Goal: Task Accomplishment & Management: Manage account settings

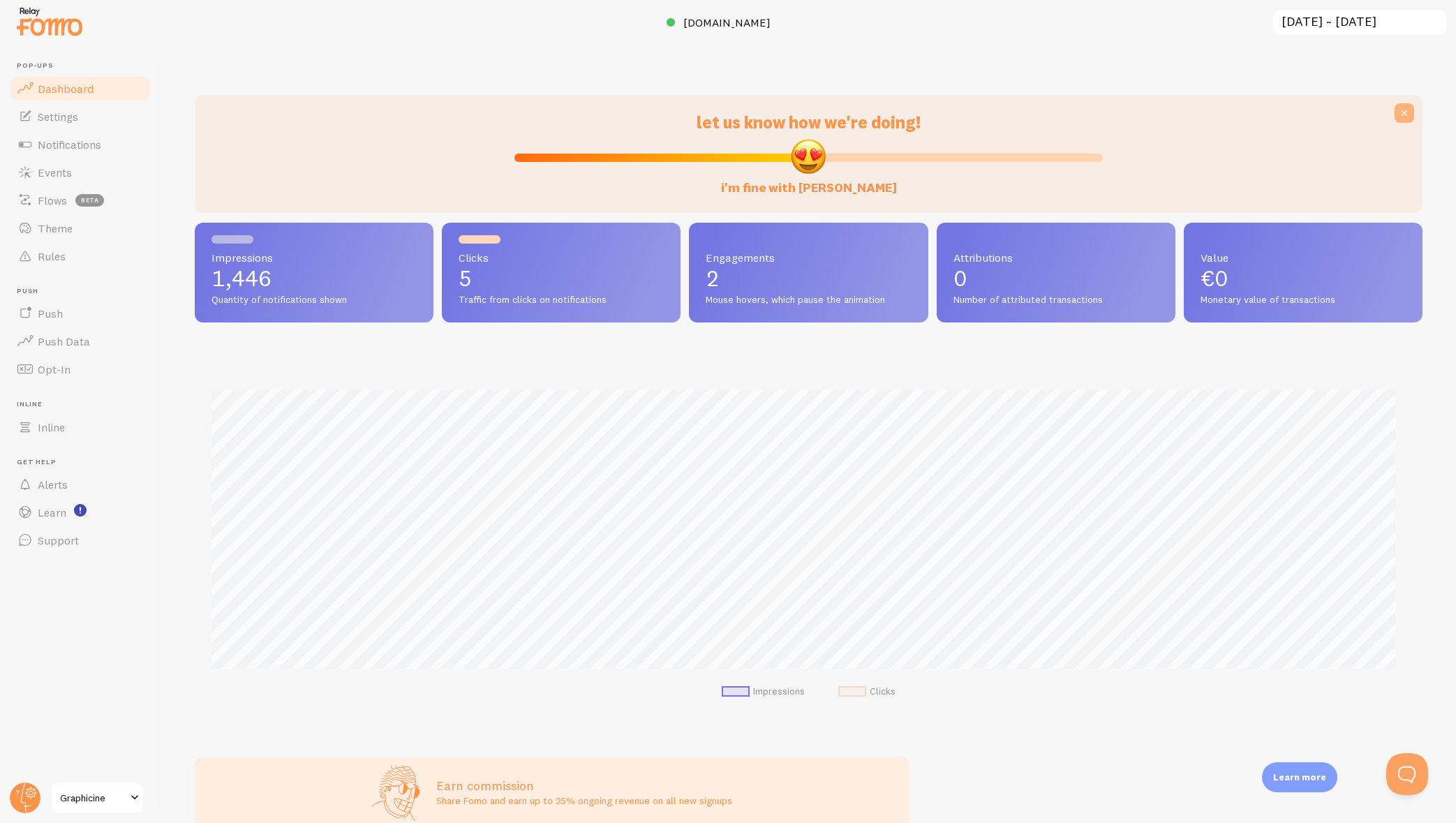
click at [1398, 112] on icon at bounding box center [1404, 113] width 14 height 14
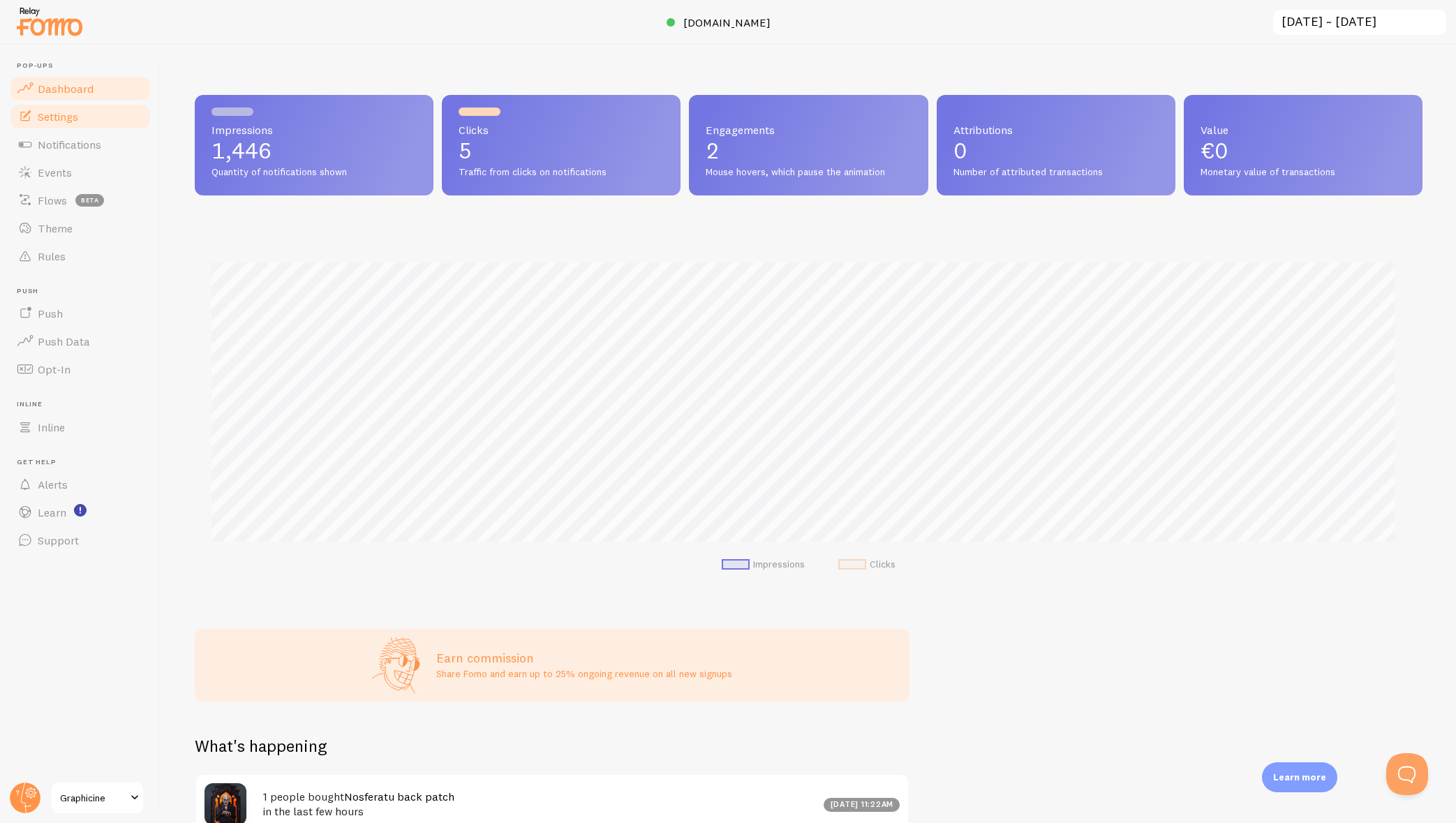
click at [47, 122] on span "Settings" at bounding box center [58, 117] width 41 height 14
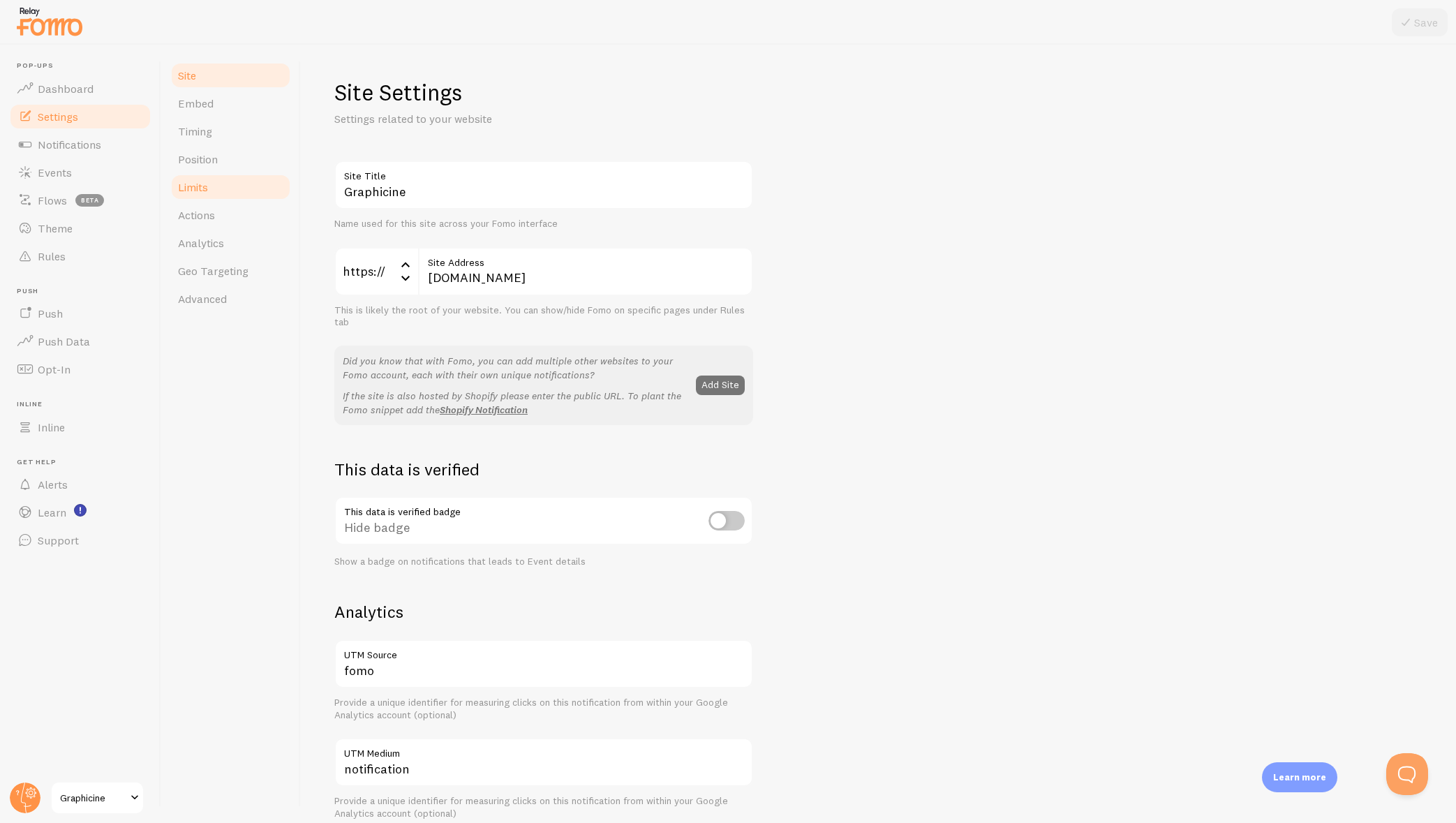
click at [187, 187] on span "Limits" at bounding box center [194, 187] width 30 height 14
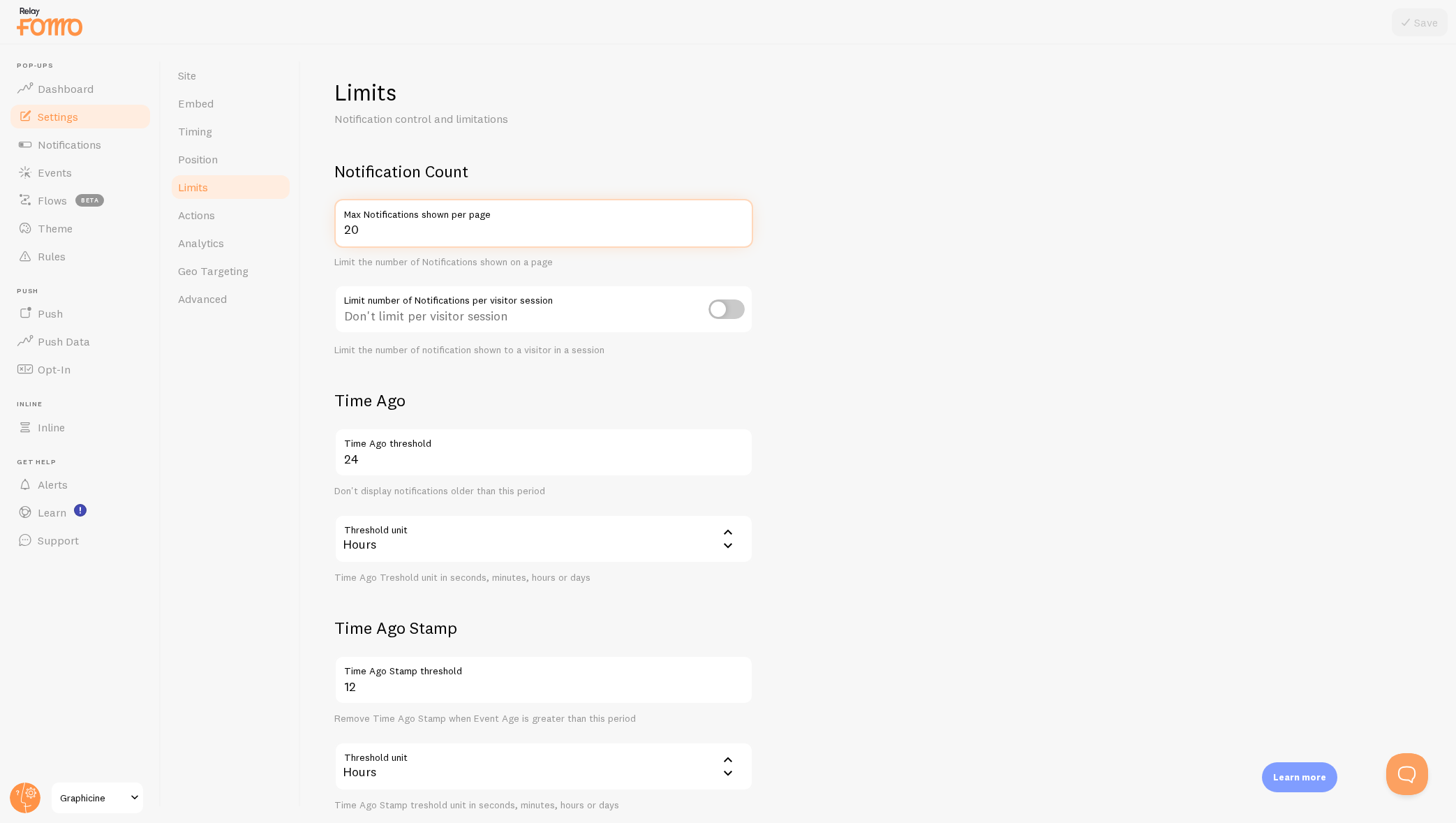
drag, startPoint x: 357, startPoint y: 231, endPoint x: 343, endPoint y: 227, distance: 14.6
click at [343, 227] on input "20" at bounding box center [544, 223] width 419 height 49
type input "10"
click at [1094, 306] on form "Notification Count 10 Max Notifications shown per page Limit the number of Noti…" at bounding box center [879, 486] width 1088 height 651
click at [1426, 13] on button "Save" at bounding box center [1420, 22] width 56 height 28
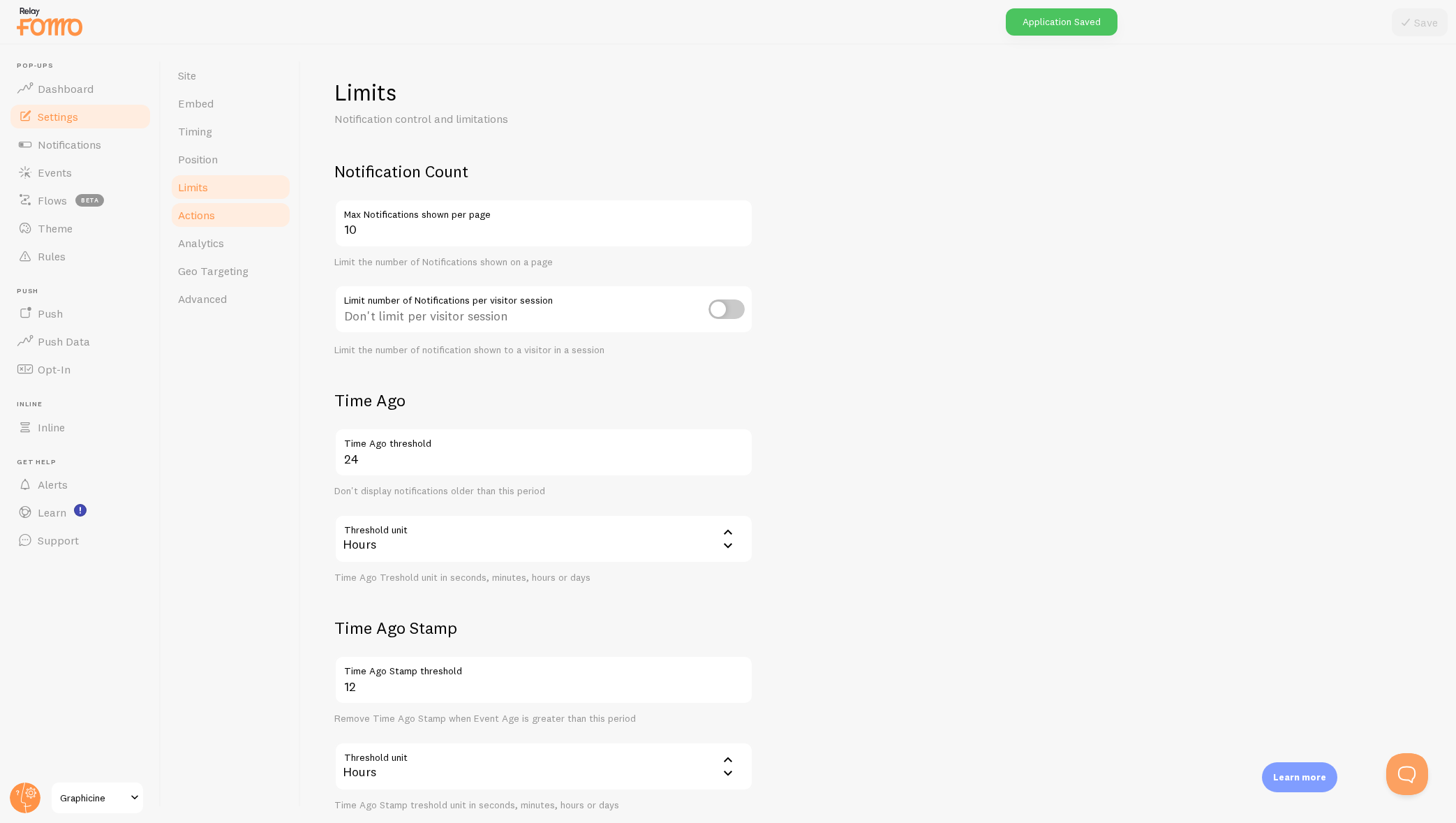
click at [181, 216] on span "Actions" at bounding box center [197, 215] width 37 height 14
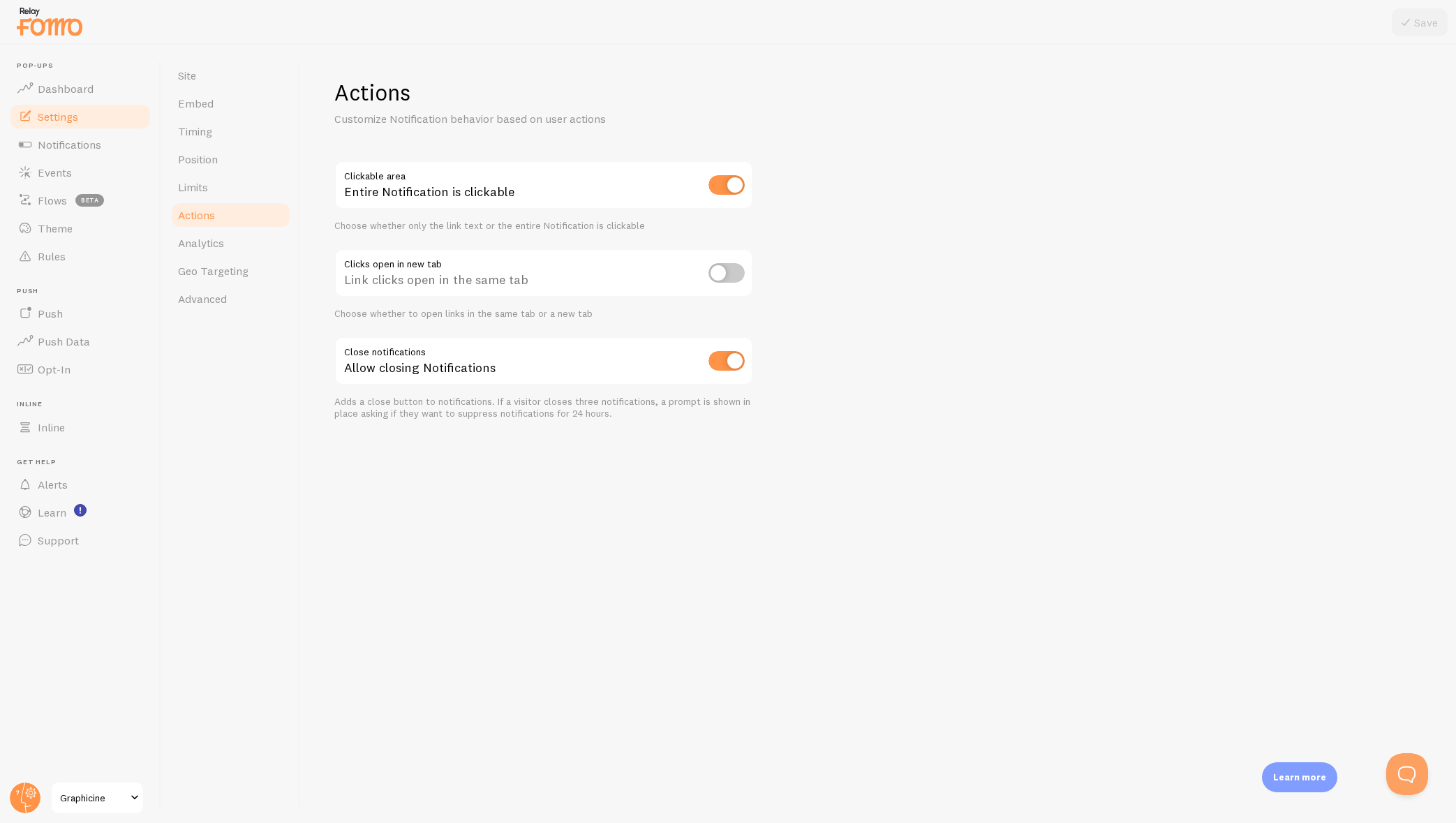
click at [712, 273] on input "checkbox" at bounding box center [726, 272] width 36 height 19
checkbox input "true"
click at [212, 244] on span "Analytics" at bounding box center [201, 243] width 46 height 14
click at [1411, 20] on icon at bounding box center [1406, 23] width 17 height 17
click at [219, 246] on span "Analytics" at bounding box center [201, 243] width 46 height 14
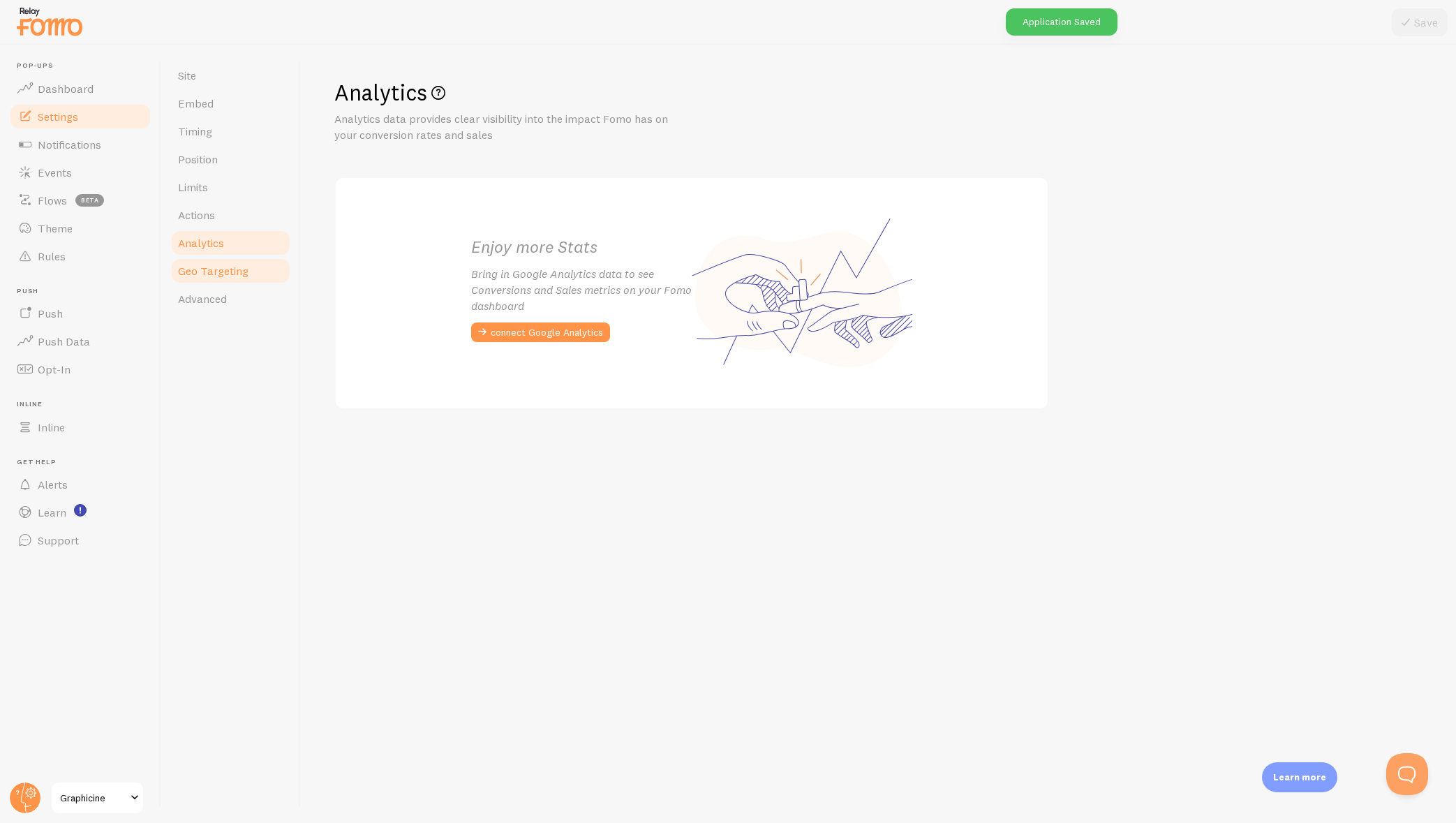
click at [198, 273] on span "Geo Targeting" at bounding box center [213, 270] width 70 height 14
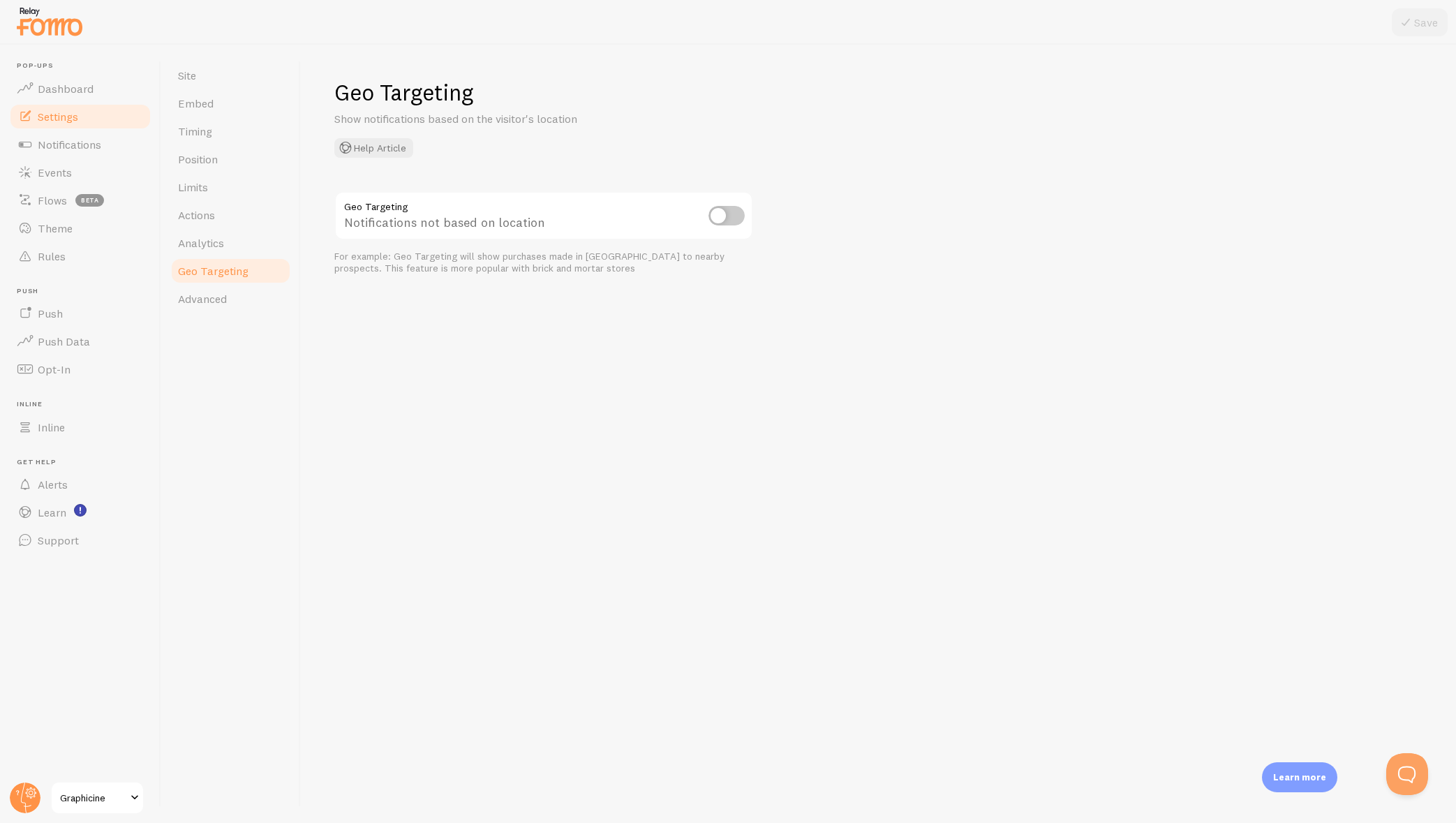
click at [728, 215] on input "checkbox" at bounding box center [726, 215] width 36 height 19
checkbox input "false"
click at [218, 291] on link "Advanced" at bounding box center [231, 298] width 123 height 28
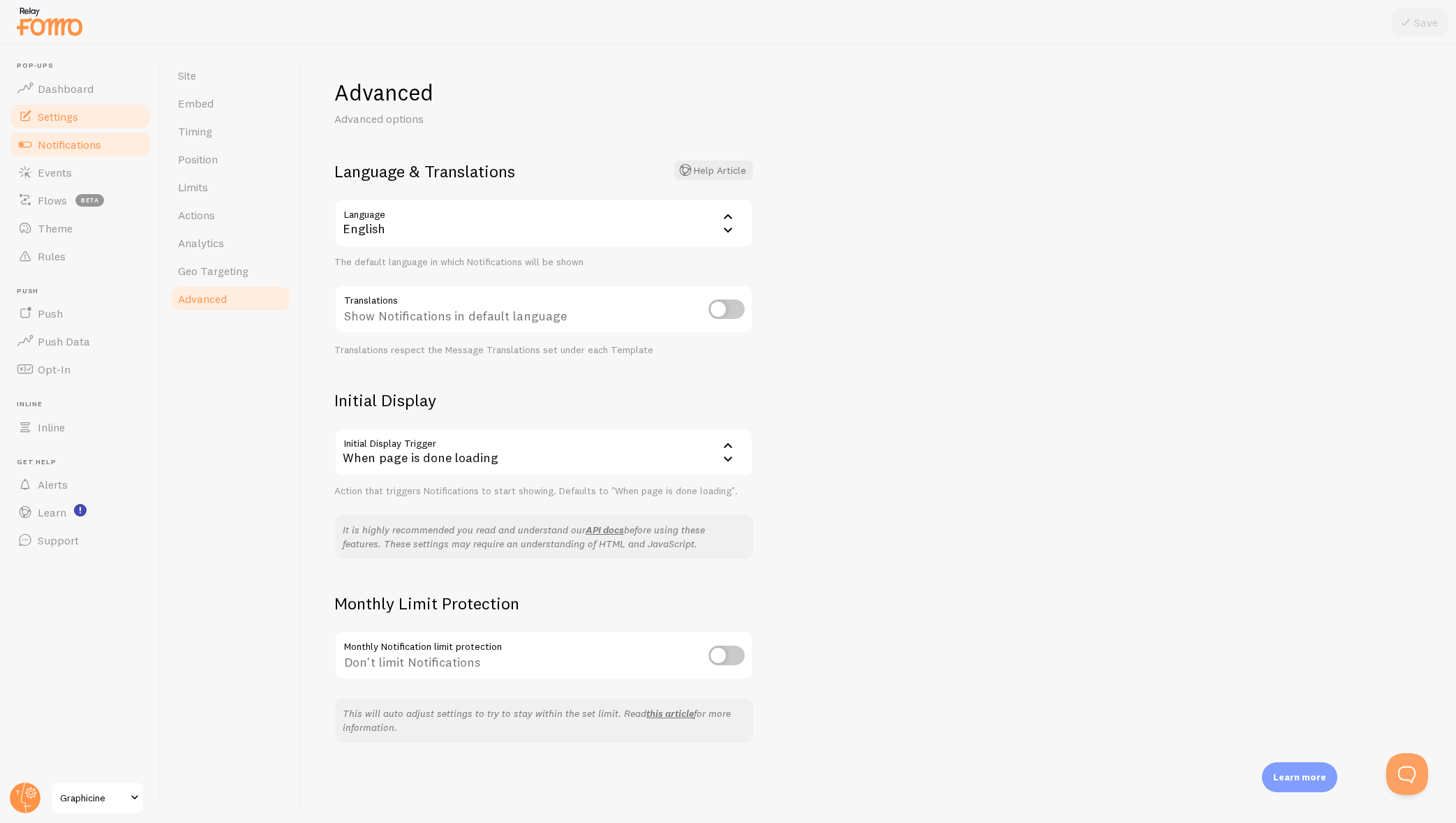
click at [54, 146] on span "Notifications" at bounding box center [69, 144] width 63 height 14
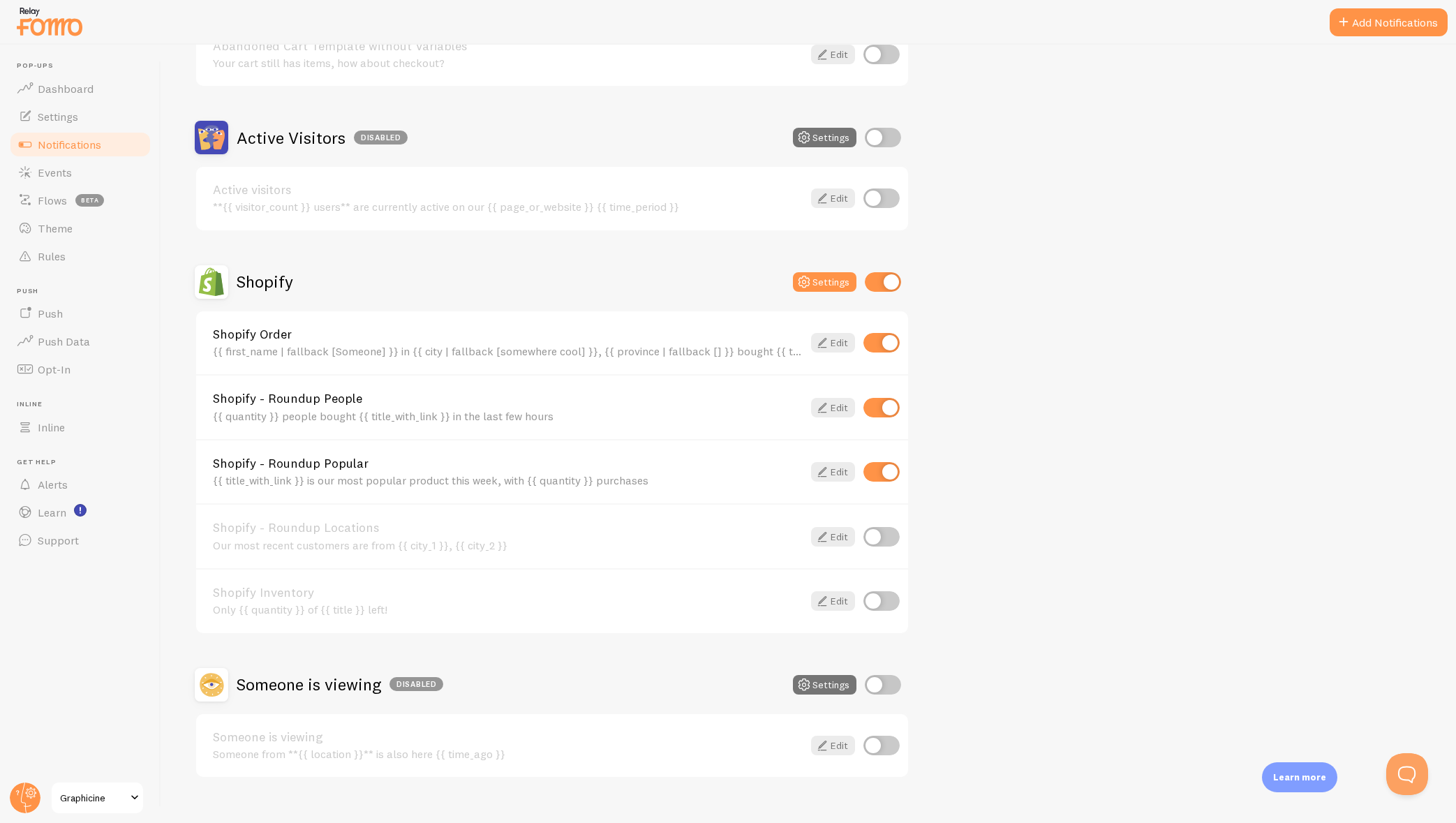
scroll to position [302, 0]
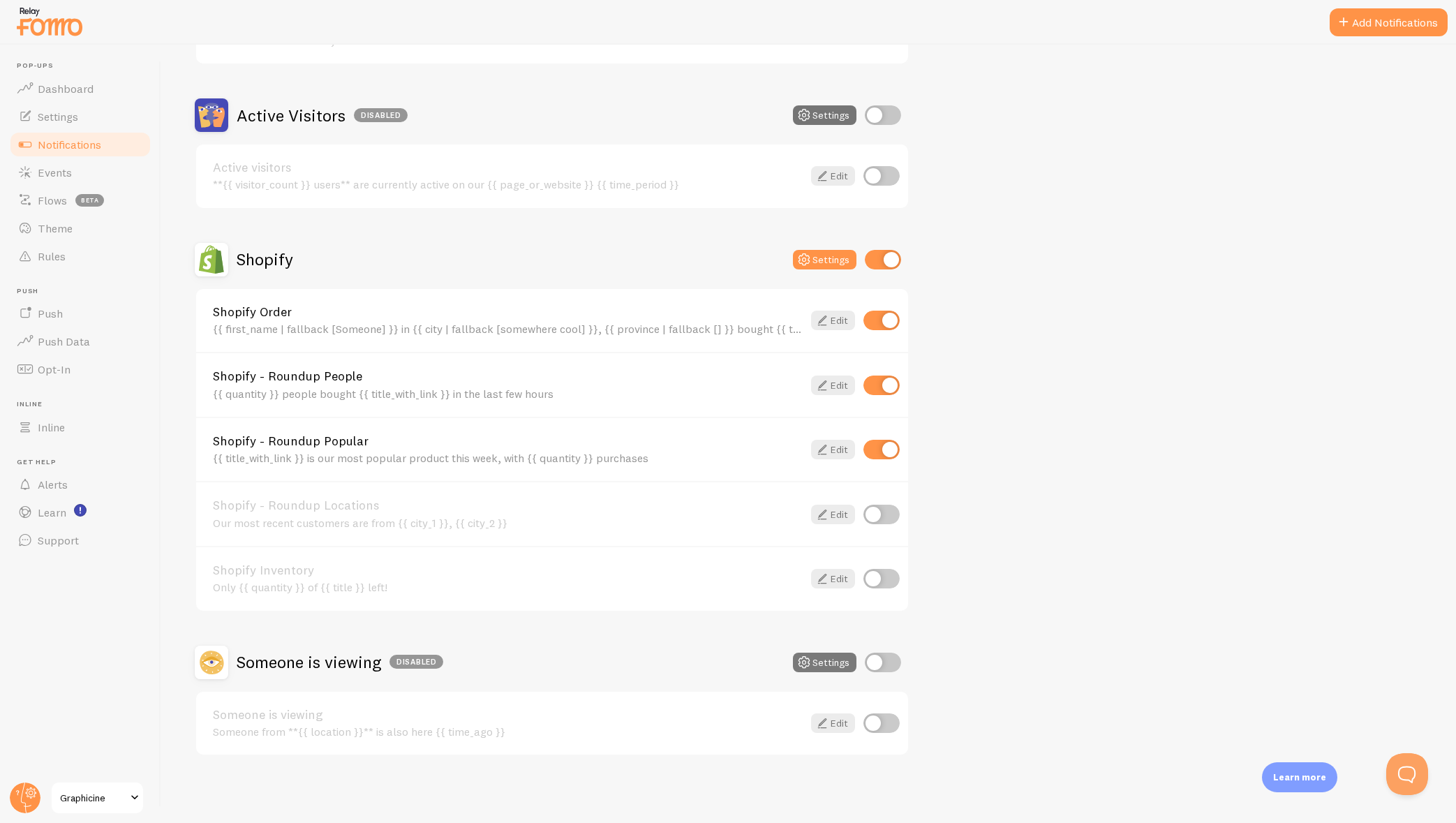
click at [836, 667] on button "Settings" at bounding box center [824, 662] width 63 height 19
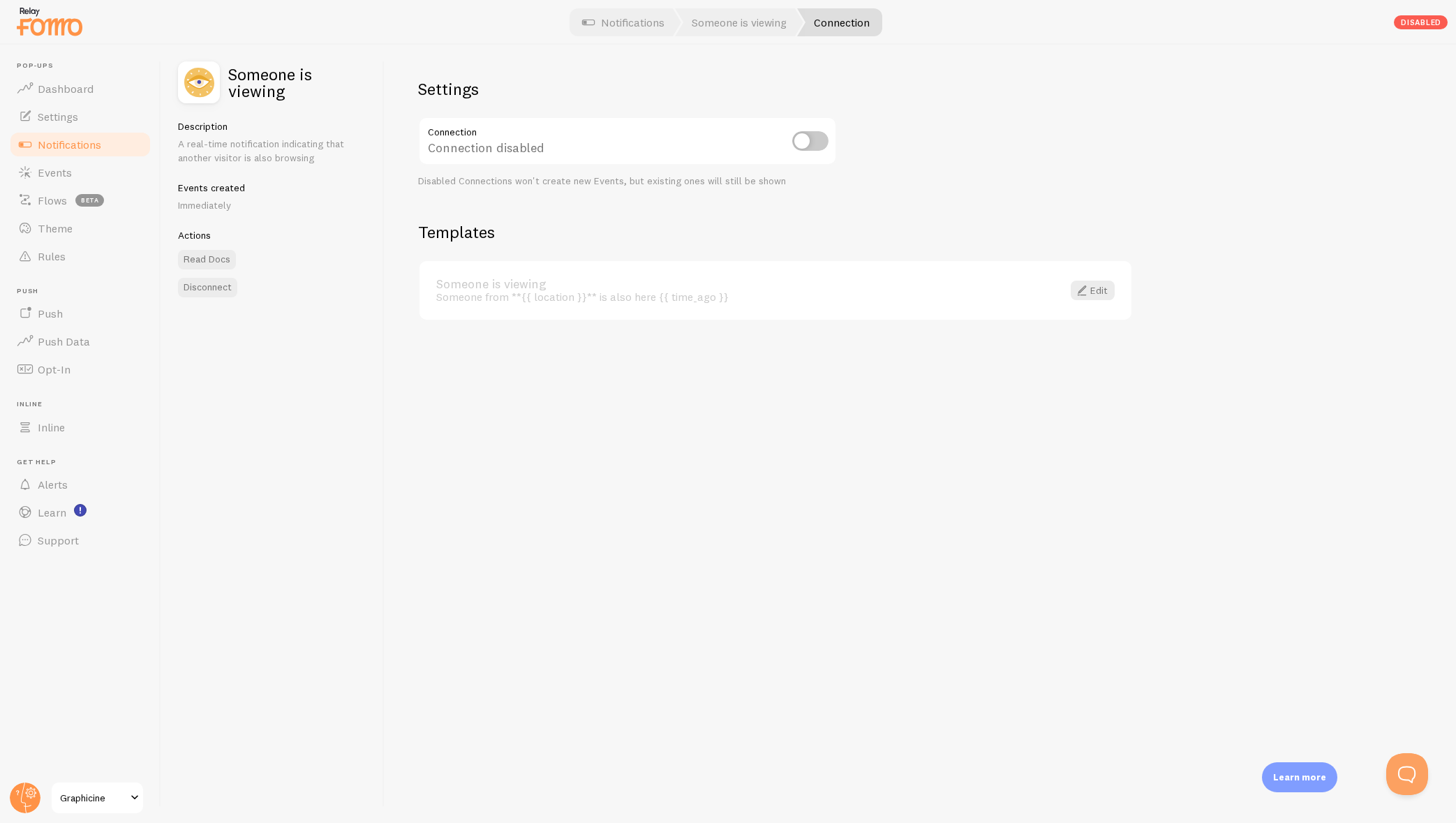
click at [67, 143] on span "Notifications" at bounding box center [69, 144] width 63 height 14
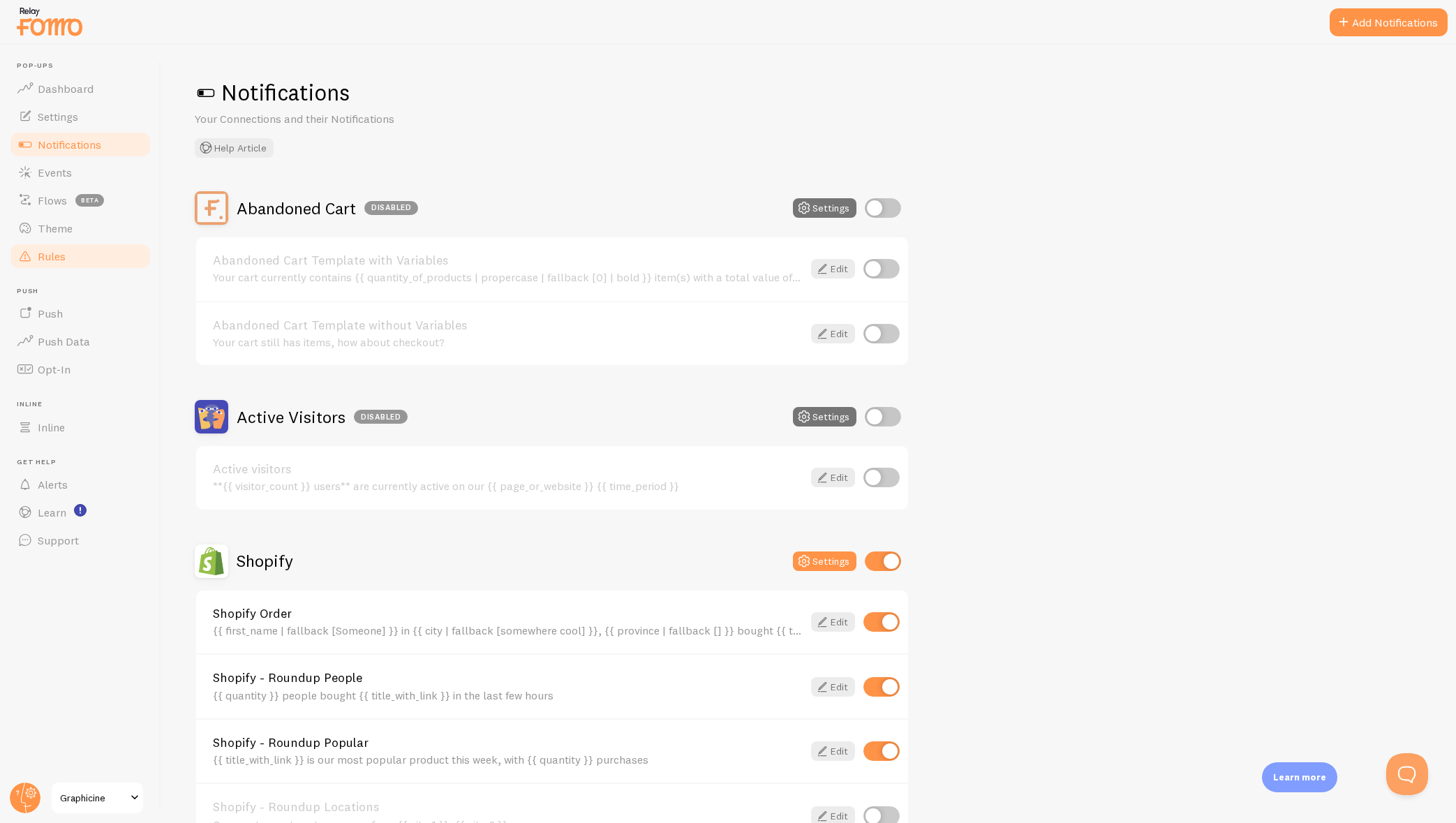
click at [60, 259] on span "Rules" at bounding box center [52, 256] width 28 height 14
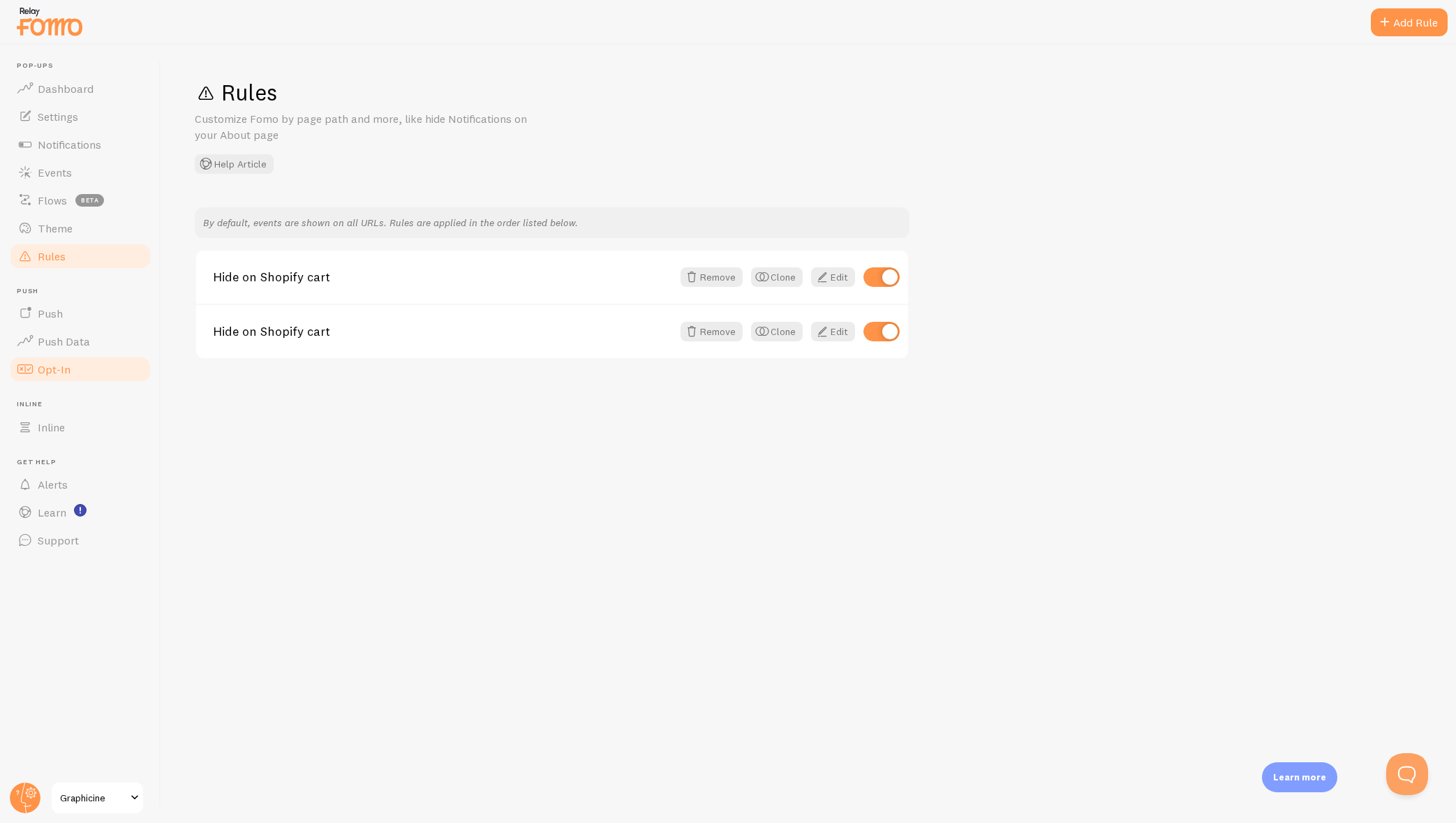
click at [83, 368] on link "Opt-In" at bounding box center [80, 368] width 144 height 28
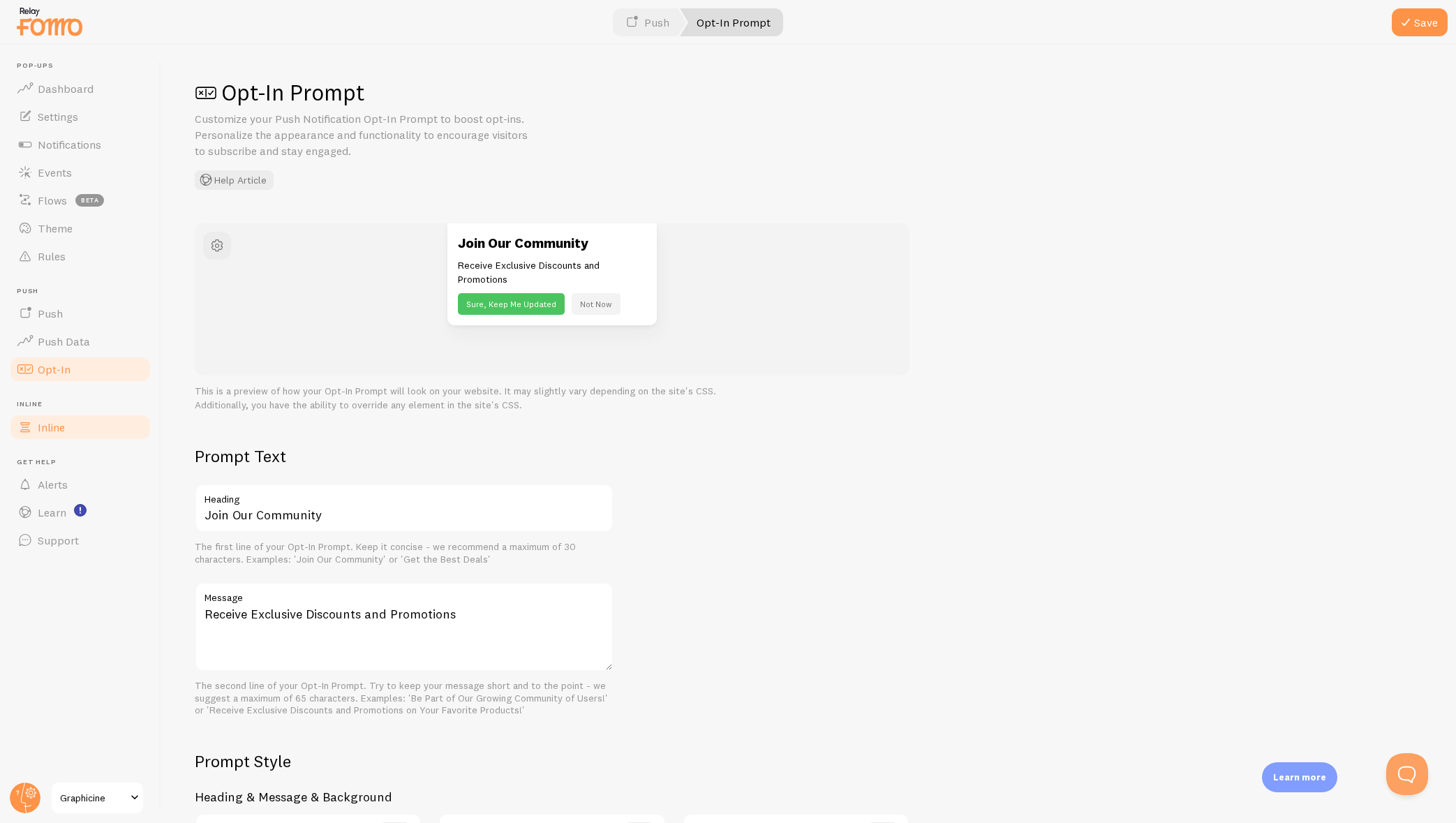
click at [46, 428] on span "Inline" at bounding box center [52, 427] width 27 height 14
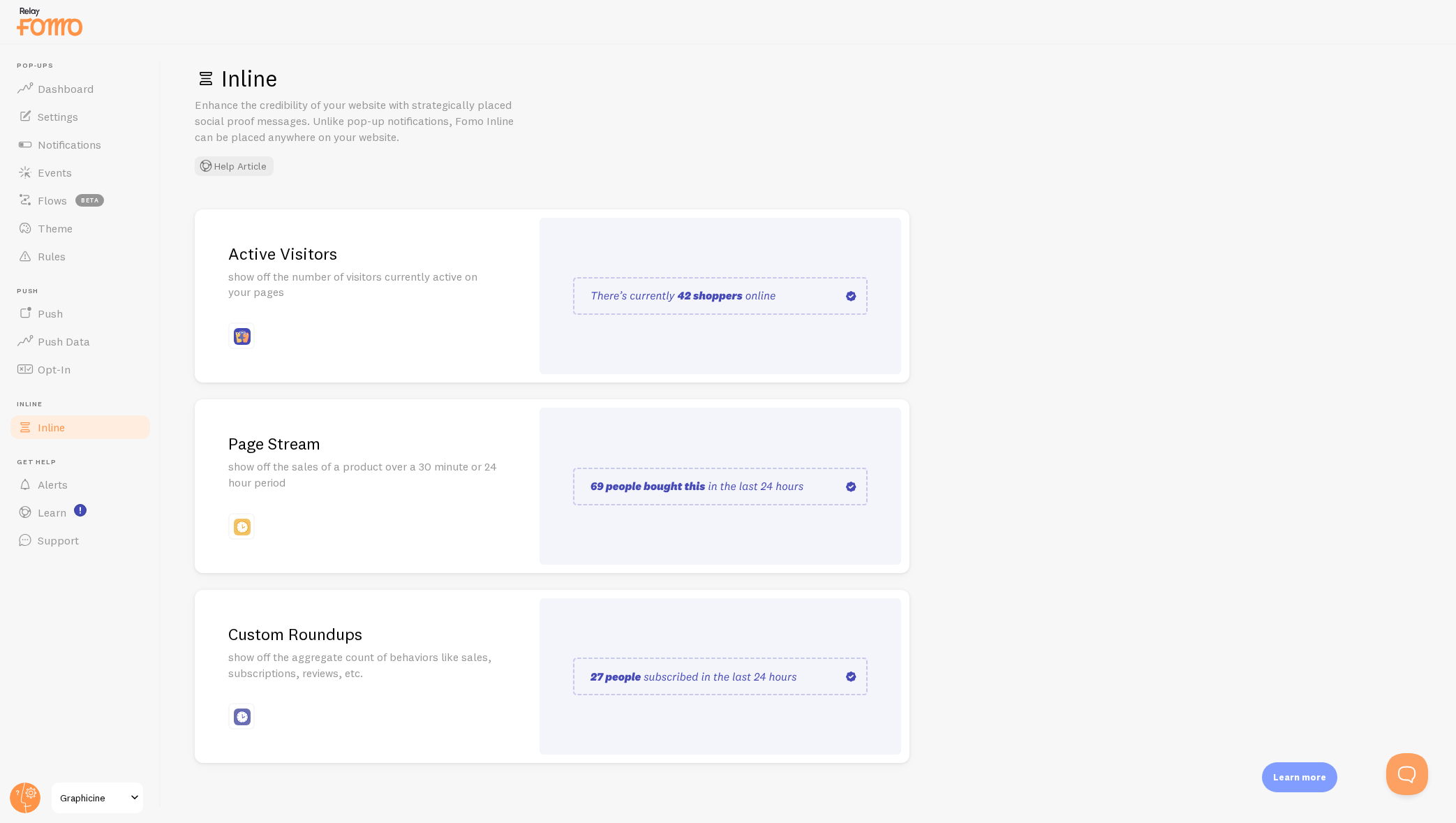
scroll to position [21, 0]
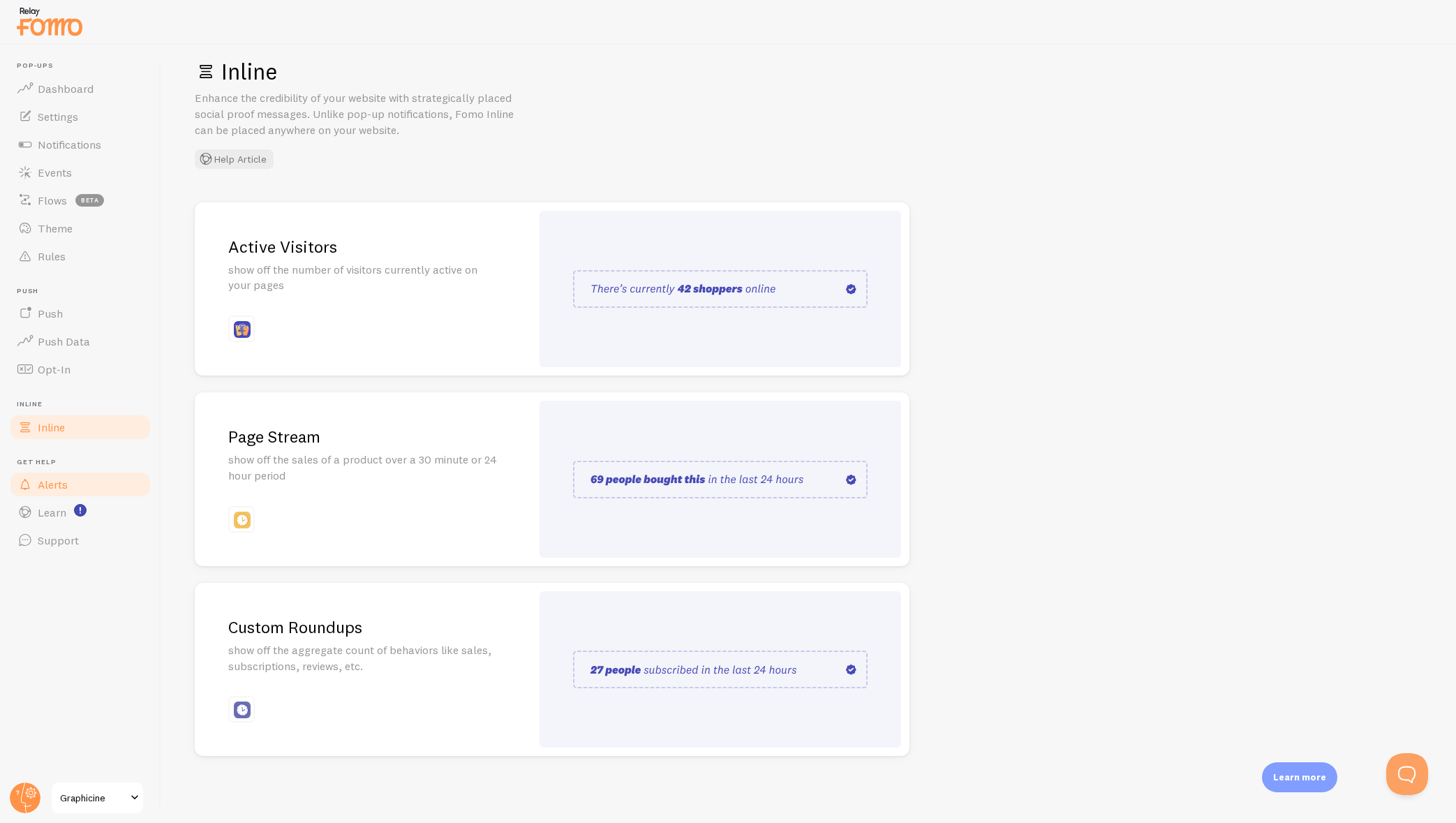
click at [48, 479] on span "Alerts" at bounding box center [53, 484] width 30 height 14
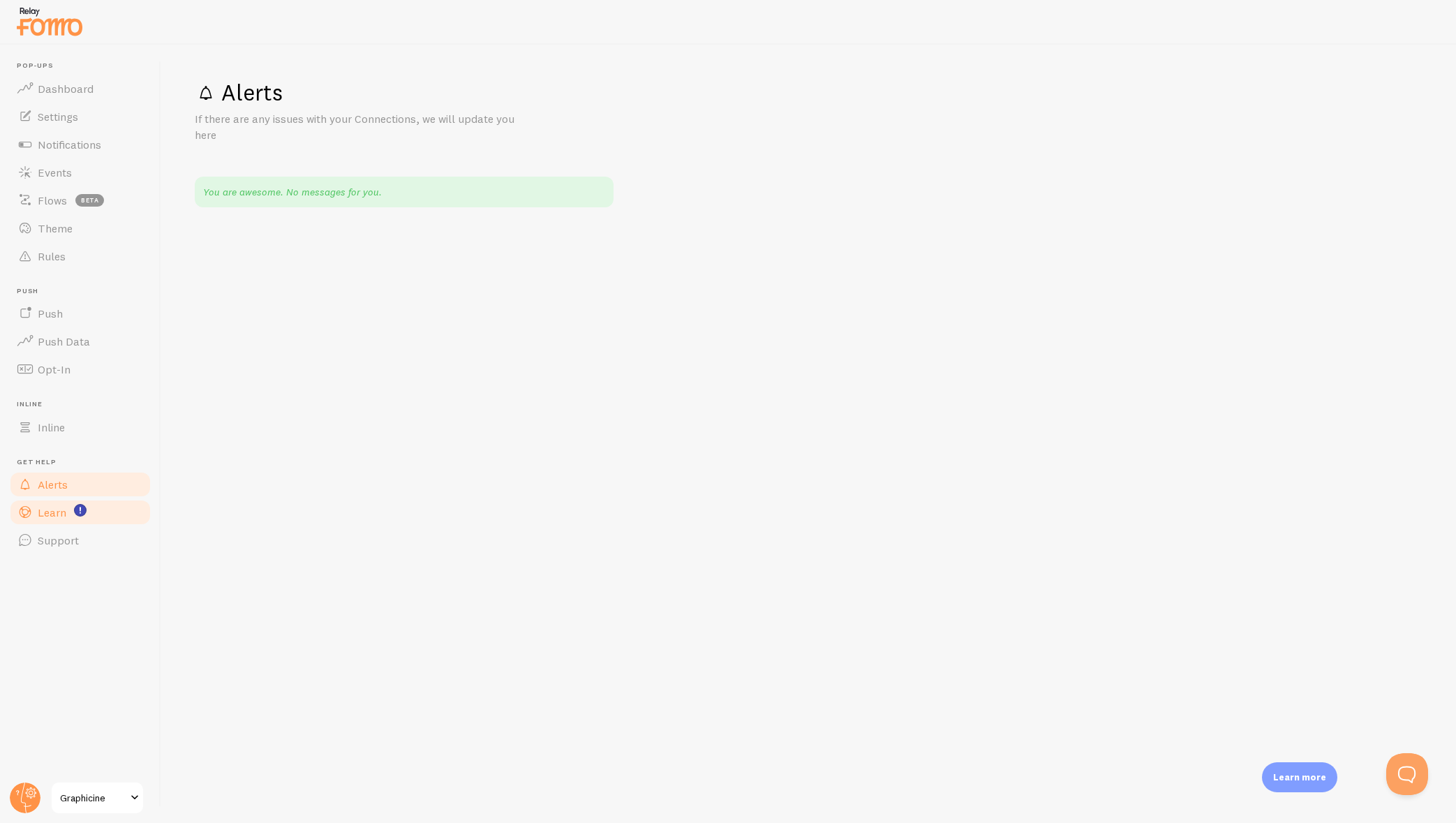
click at [50, 511] on span "Learn" at bounding box center [52, 512] width 29 height 14
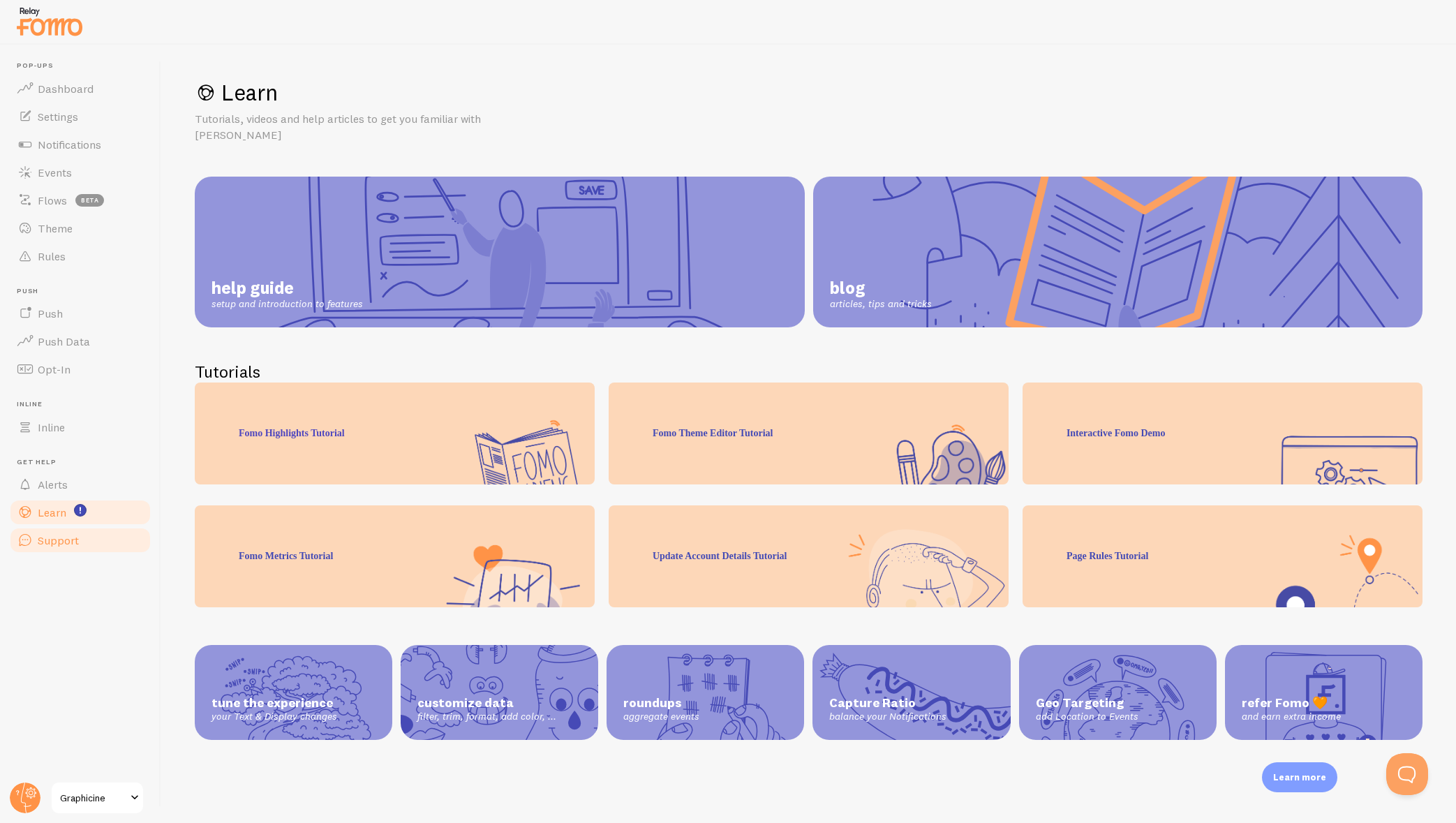
click at [54, 542] on span "Support" at bounding box center [58, 540] width 41 height 14
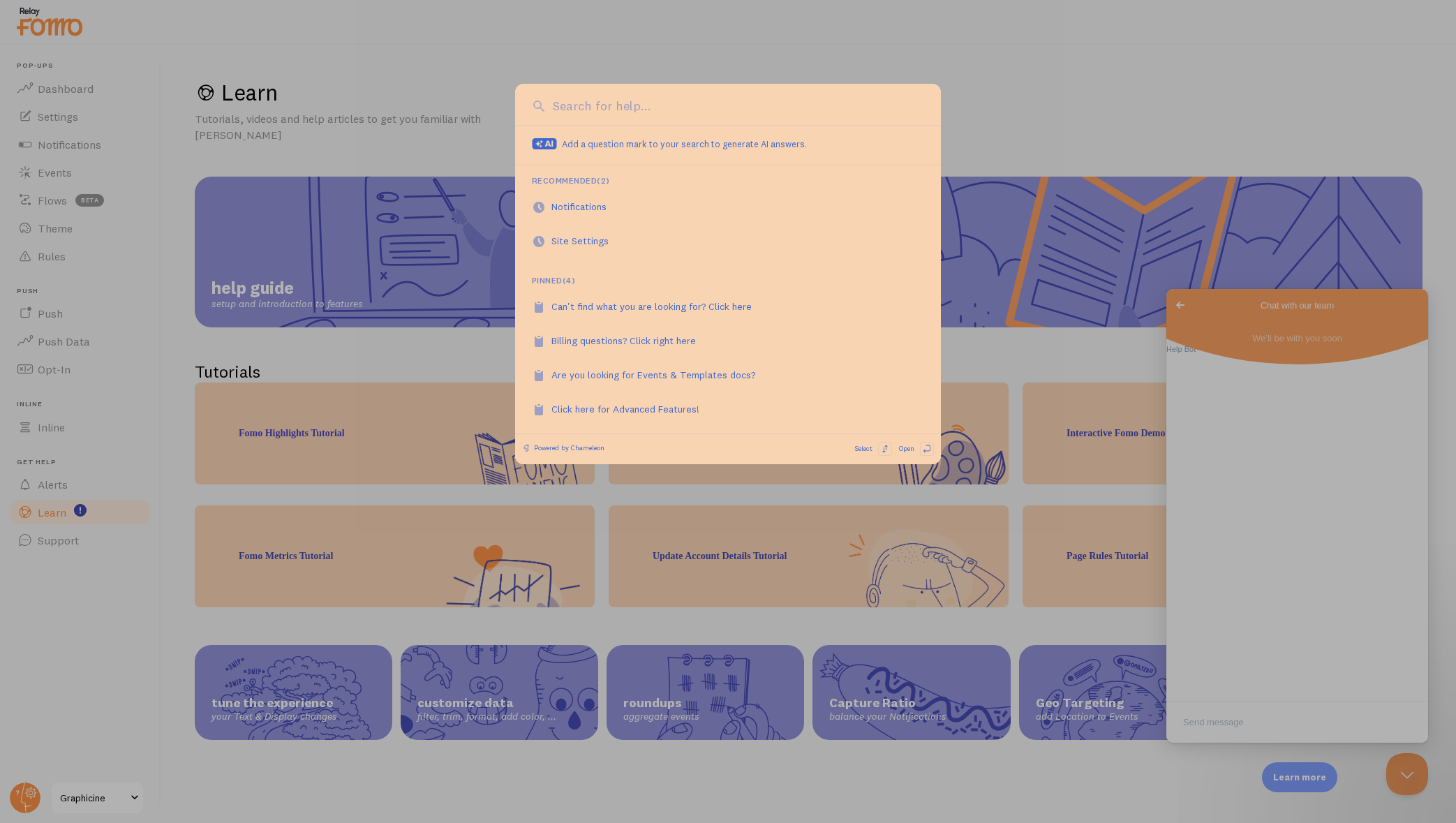
click at [64, 606] on div at bounding box center [728, 412] width 1456 height 823
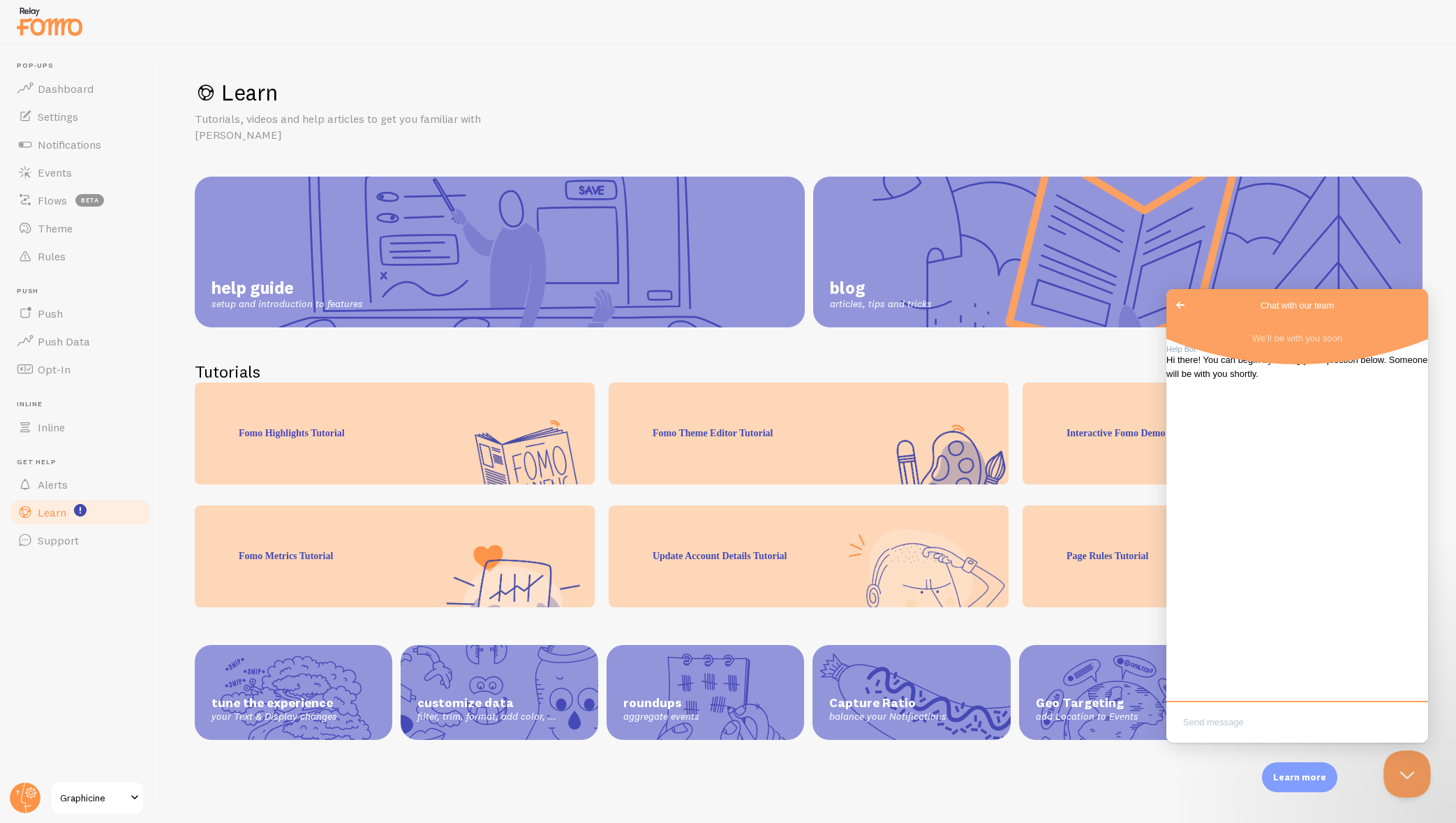
click at [1396, 772] on button "Close Beacon popover" at bounding box center [1404, 771] width 42 height 42
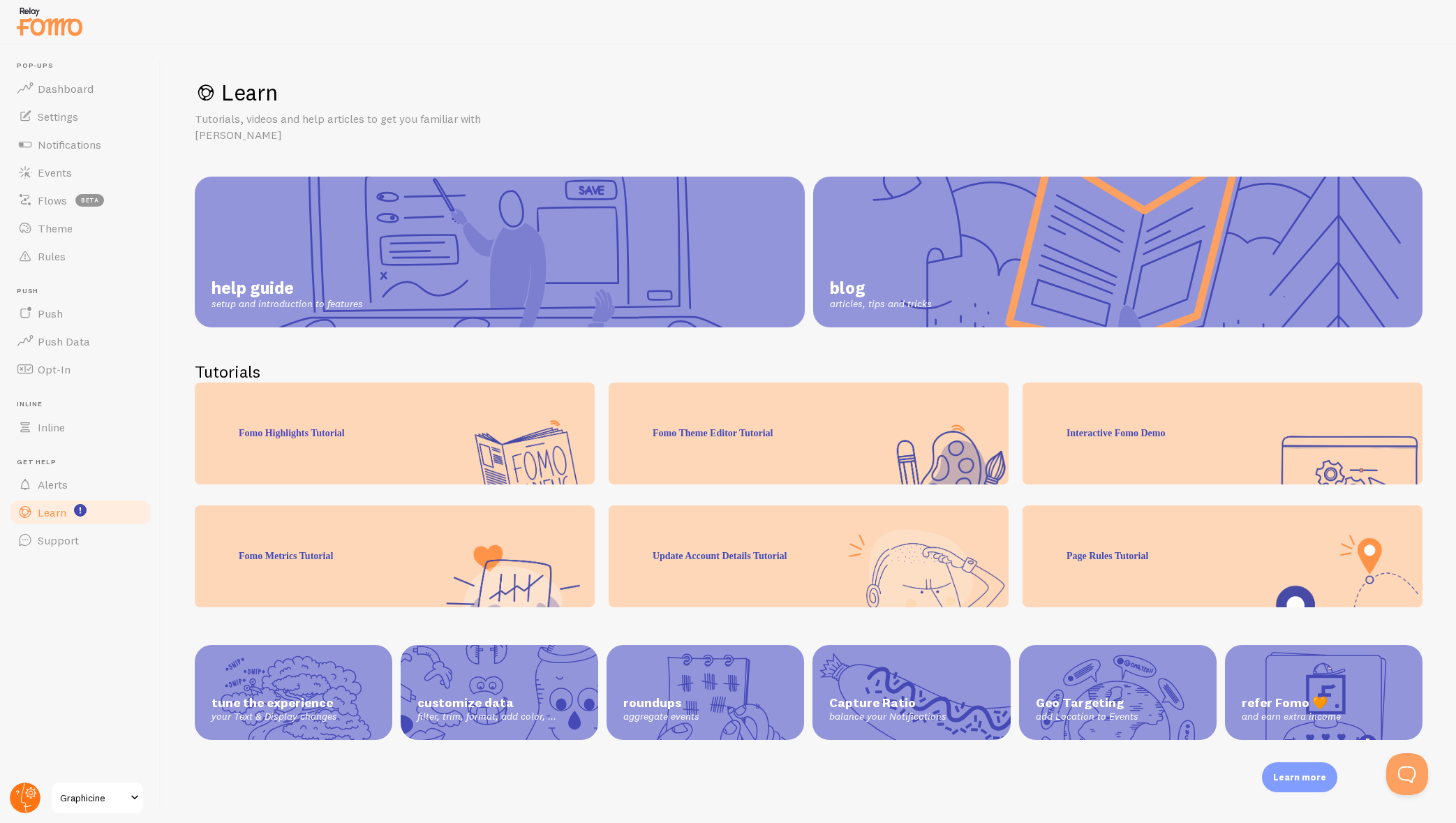
click at [21, 793] on circle at bounding box center [25, 798] width 30 height 30
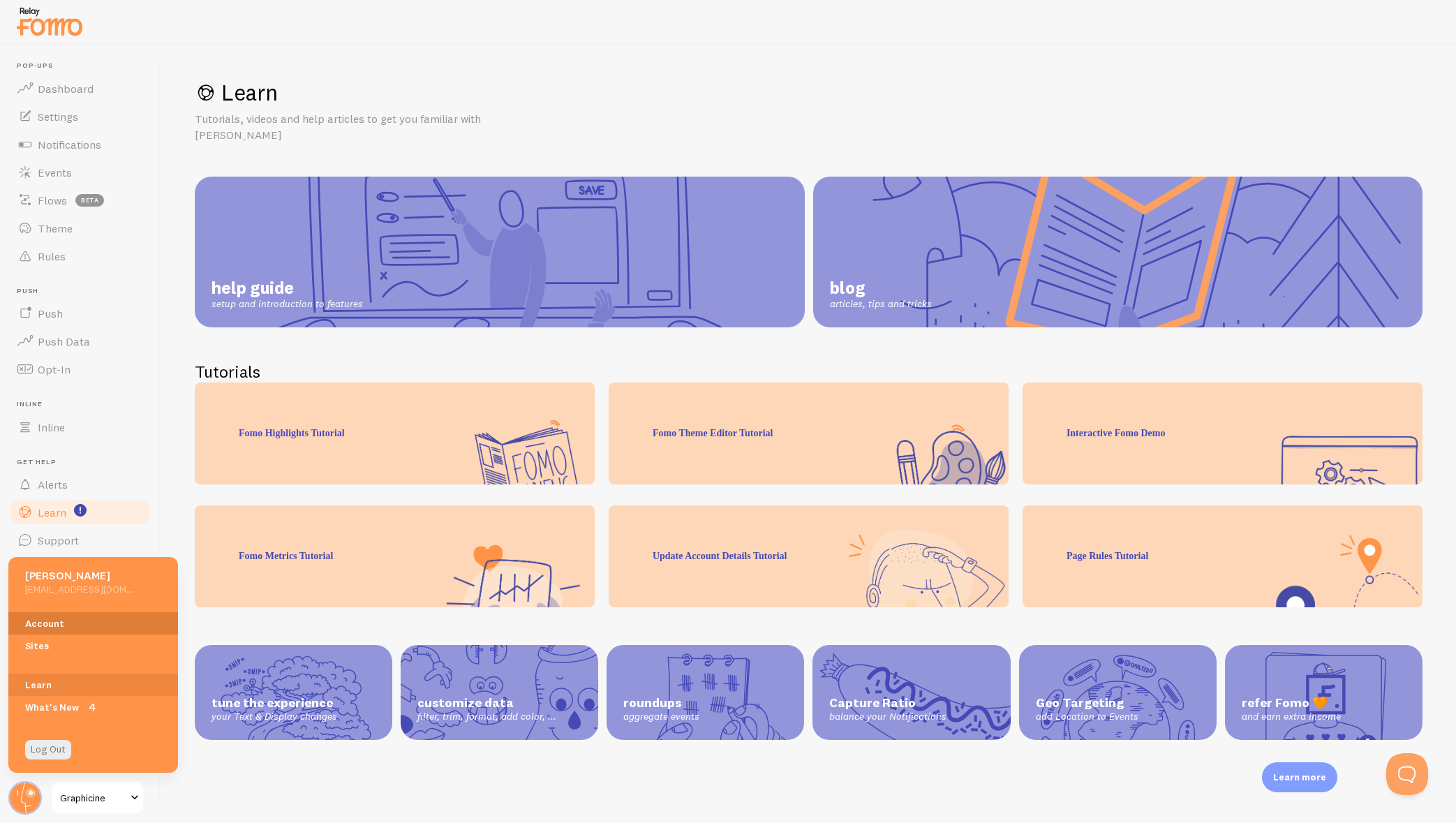
click at [44, 628] on link "Account" at bounding box center [93, 623] width 170 height 22
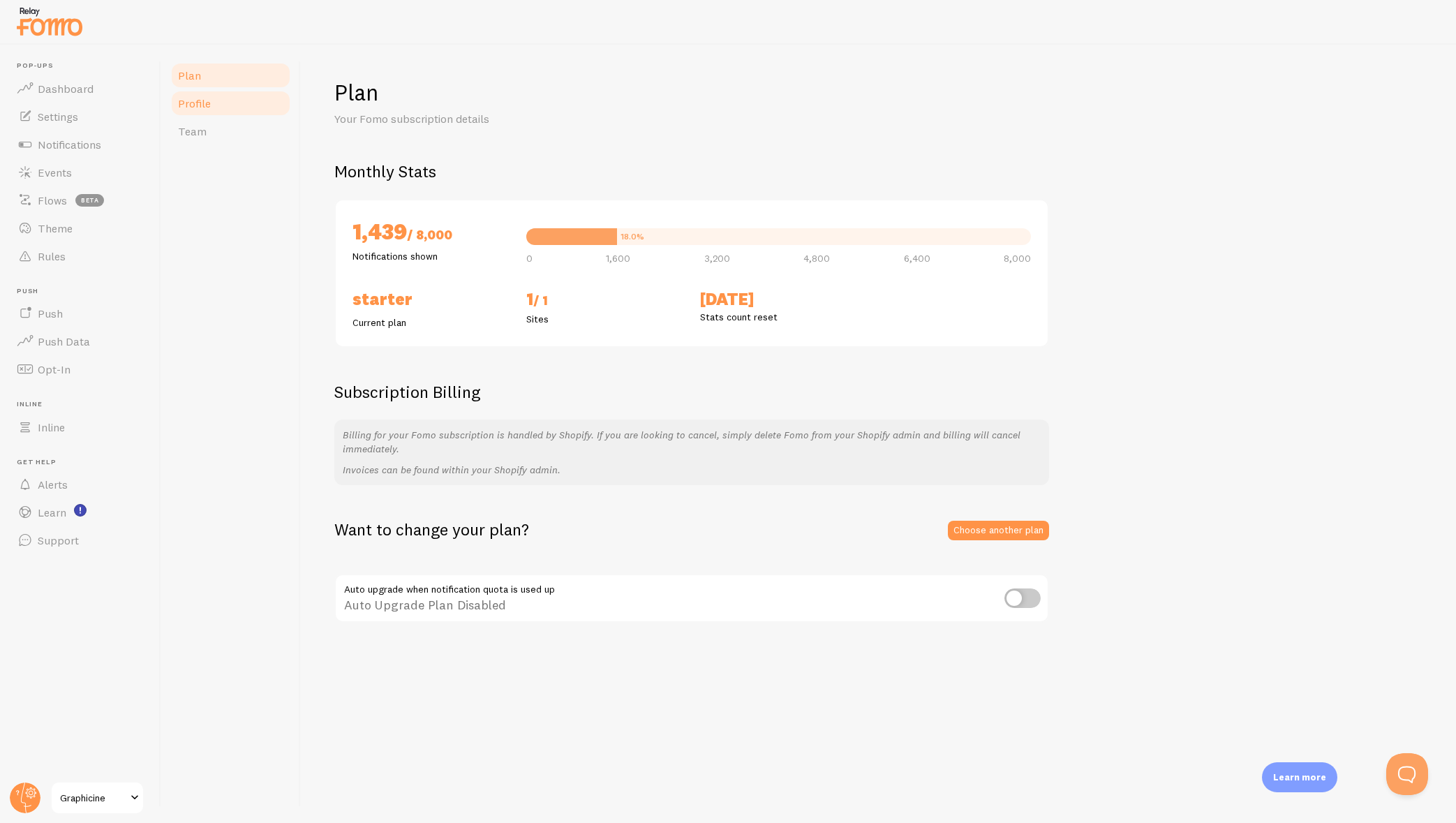
click at [204, 101] on span "Profile" at bounding box center [194, 103] width 33 height 14
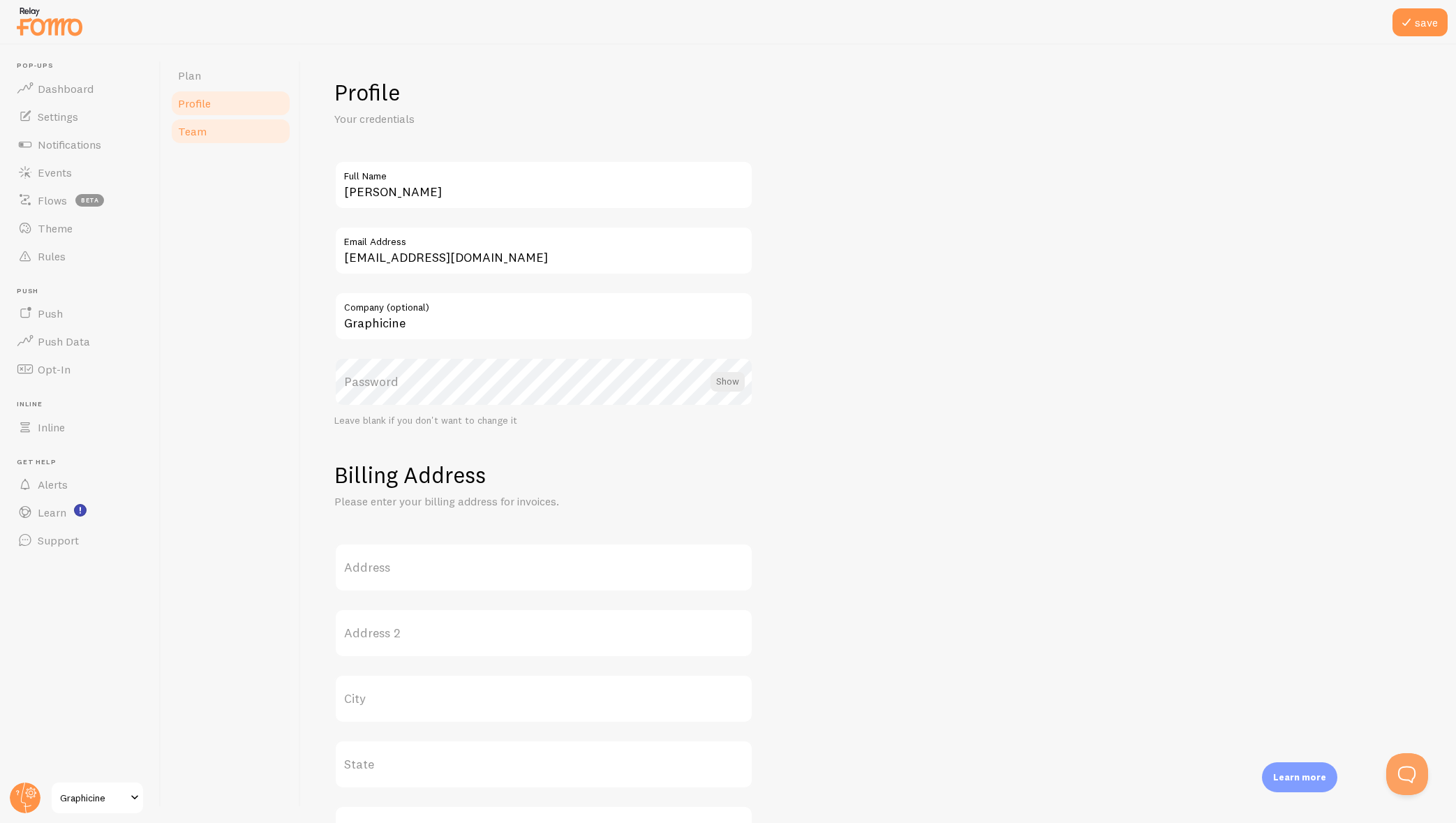
click at [189, 130] on span "Team" at bounding box center [193, 131] width 29 height 14
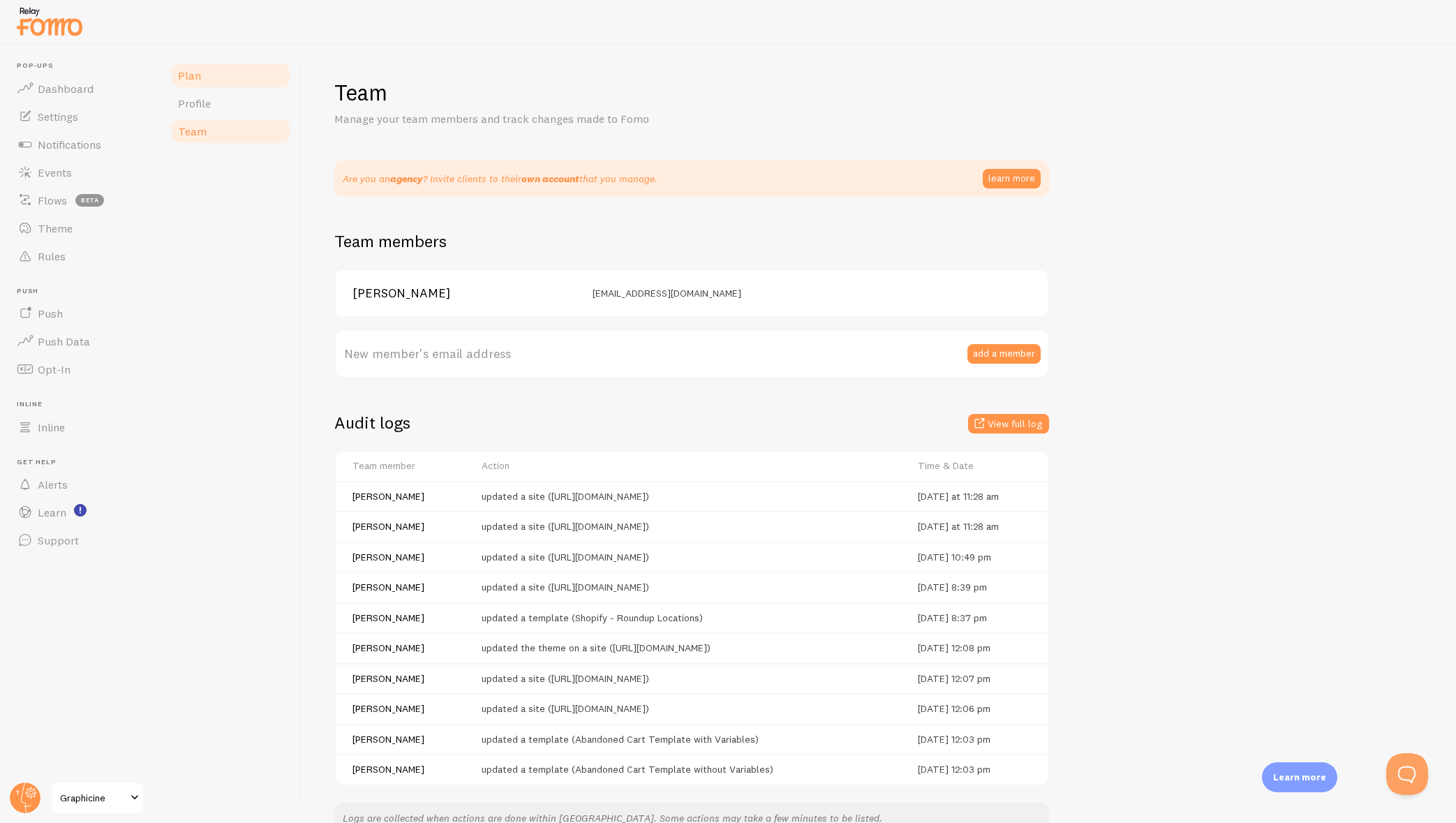
click at [197, 78] on span "Plan" at bounding box center [189, 75] width 23 height 14
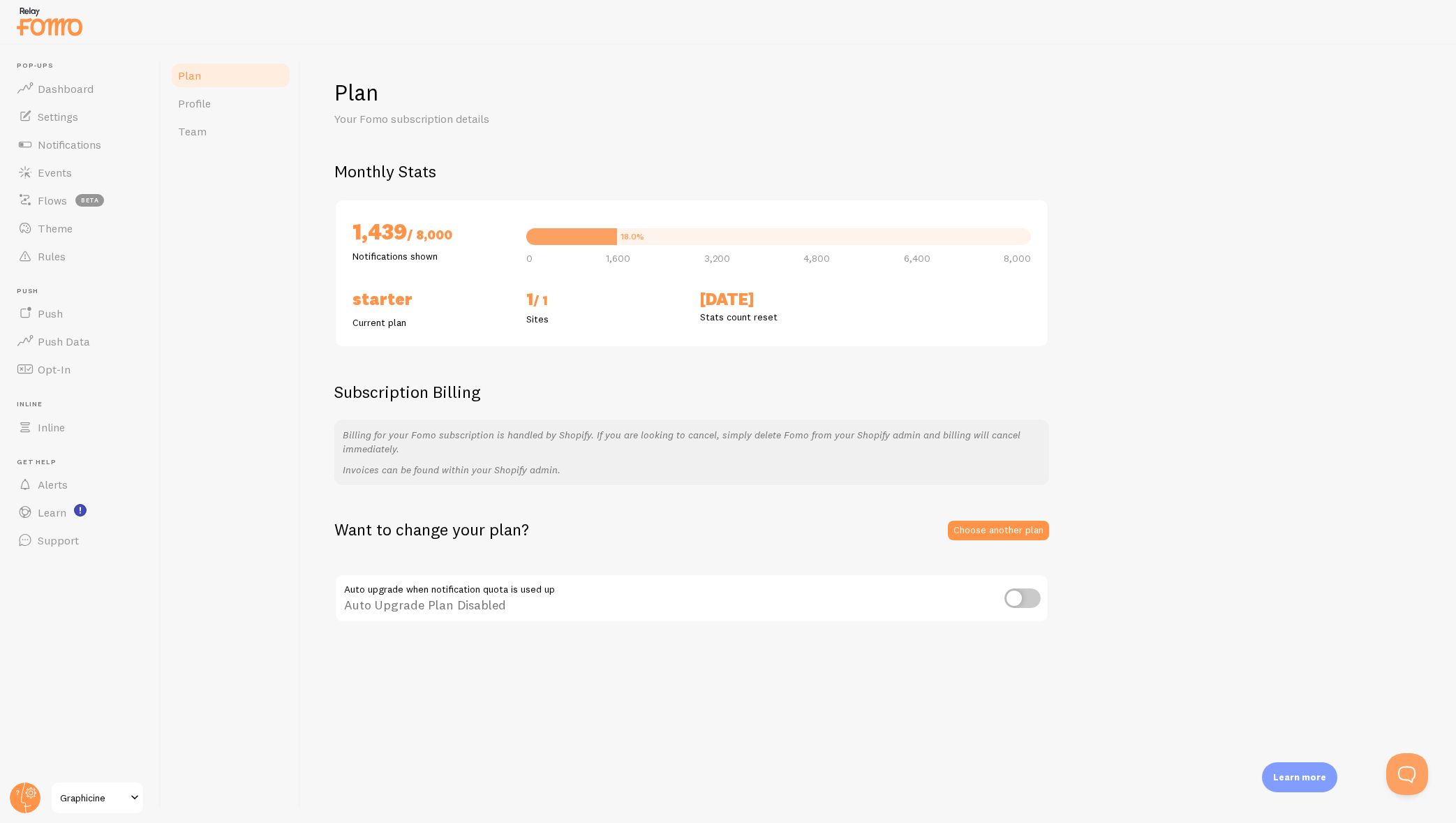
click at [691, 275] on div "1,439 / 8,000 Notifications shown 18.0% 0 1,600 3,200 4,800 6,400 8,000 Starter…" at bounding box center [692, 273] width 715 height 149
click at [75, 145] on span "Notifications" at bounding box center [69, 144] width 63 height 14
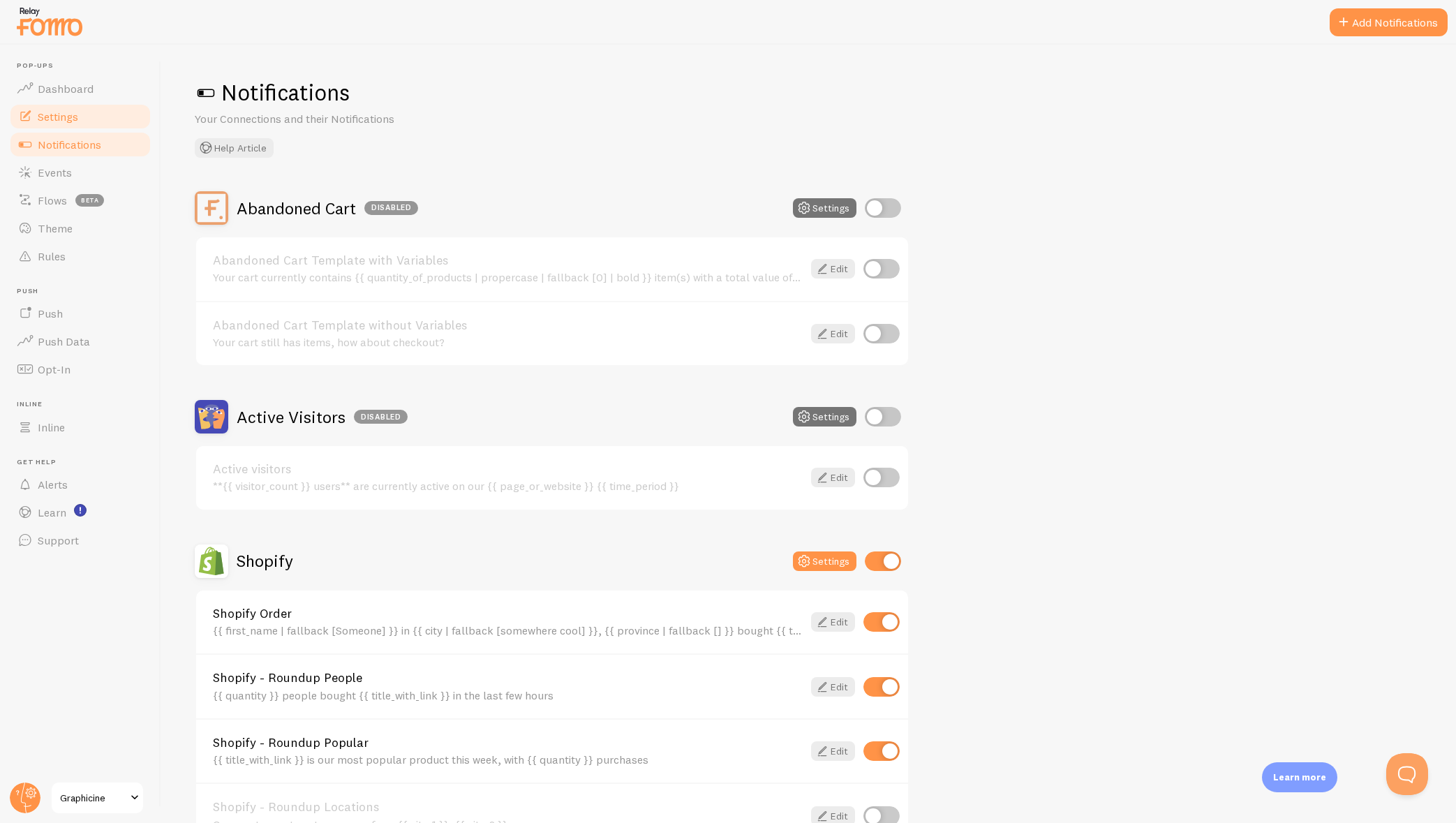
click at [50, 115] on span "Settings" at bounding box center [58, 117] width 41 height 14
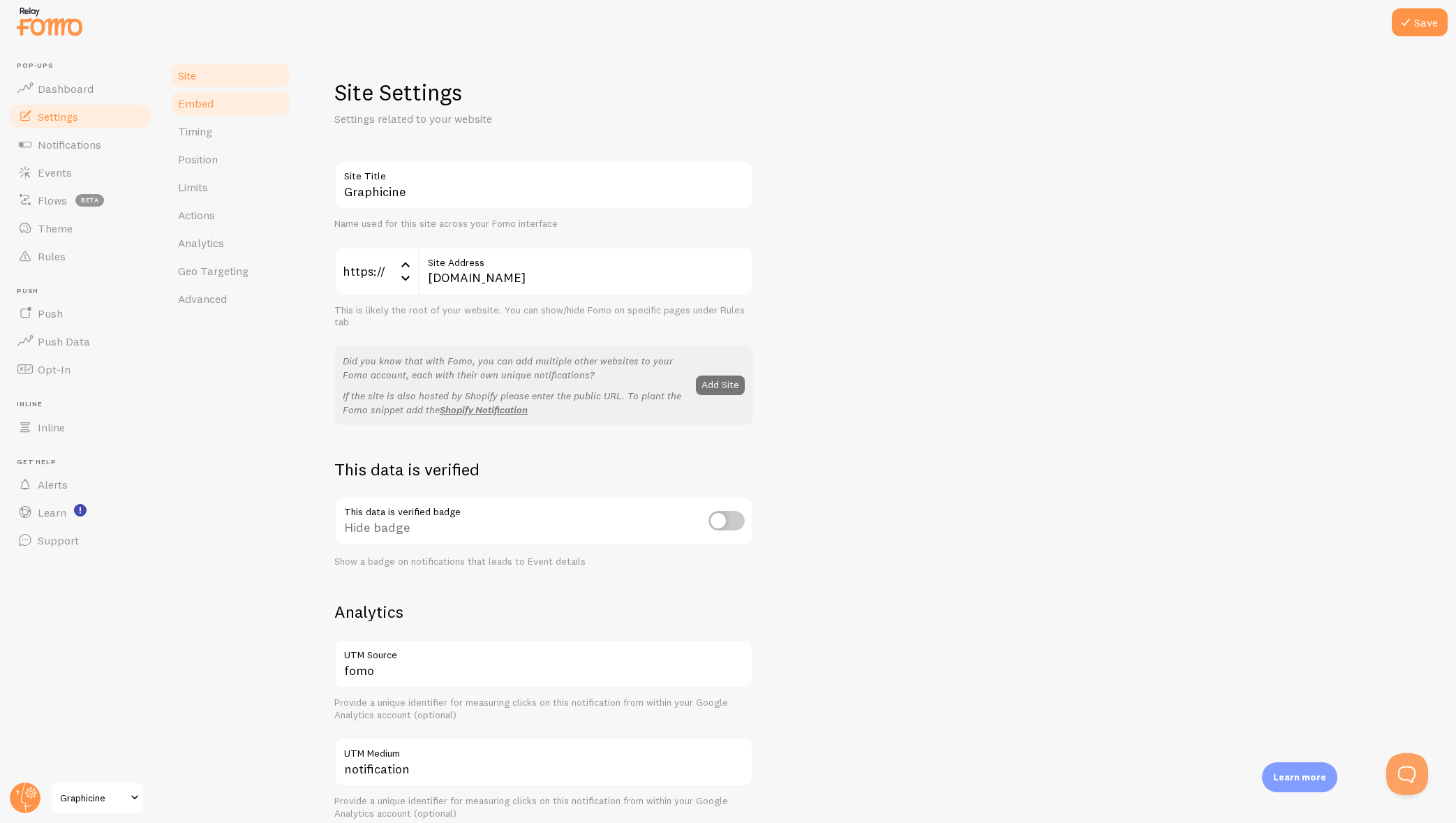
click at [205, 105] on span "Embed" at bounding box center [196, 103] width 35 height 14
click at [1426, 23] on button "Save" at bounding box center [1420, 22] width 56 height 28
click at [183, 102] on span "Embed" at bounding box center [196, 103] width 35 height 14
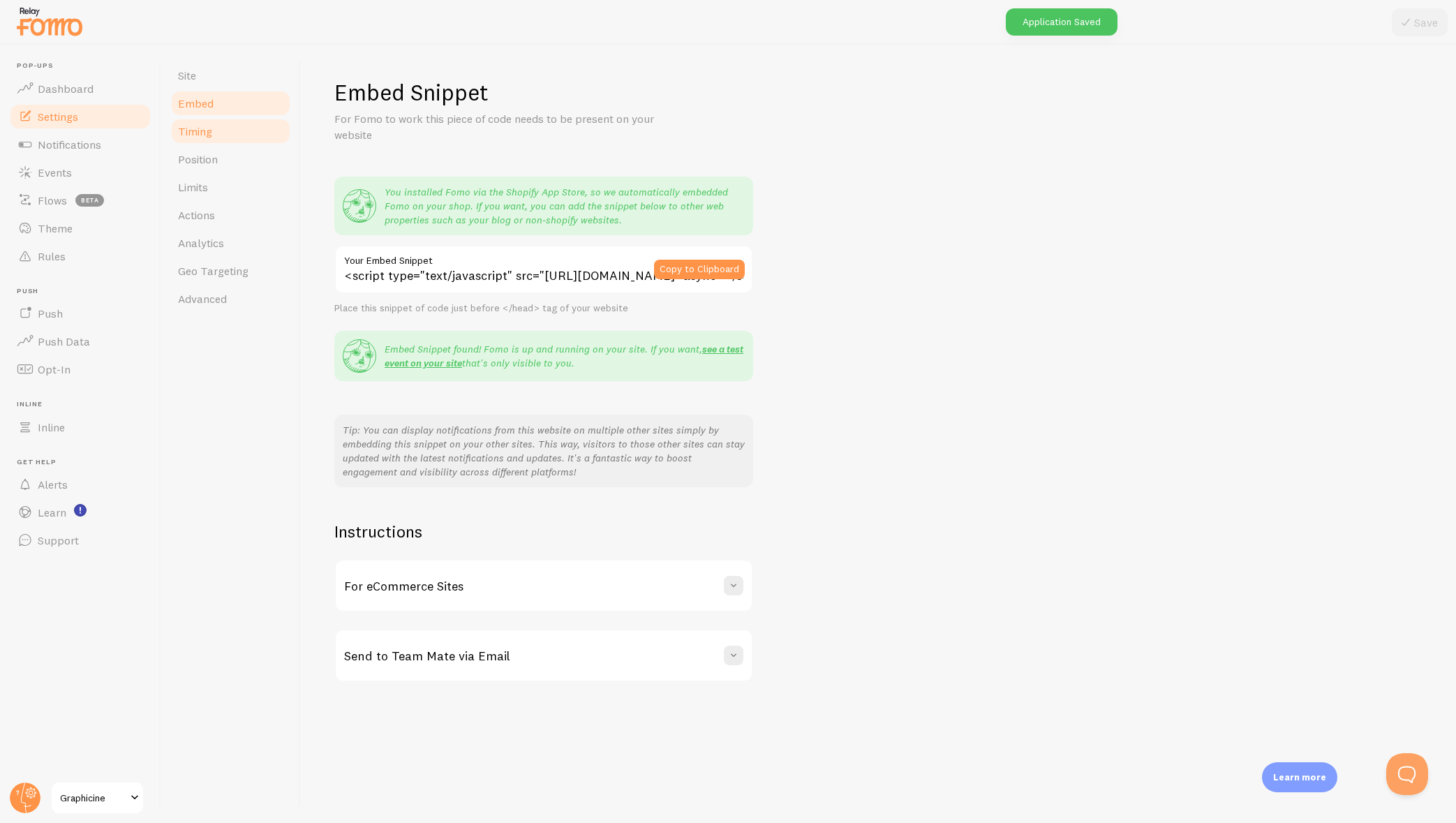
click at [197, 139] on link "Timing" at bounding box center [231, 131] width 123 height 28
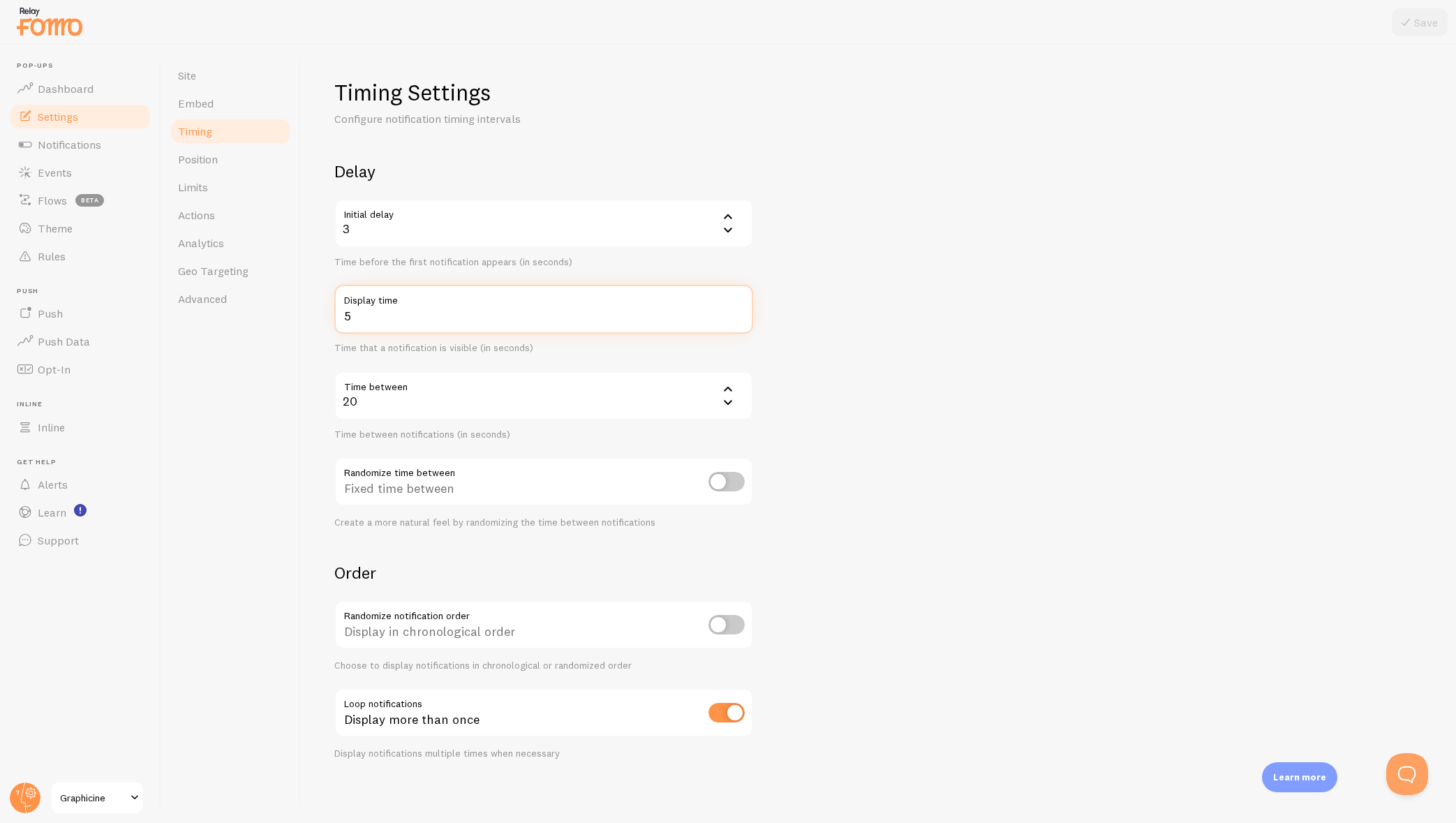
click at [488, 325] on input "5" at bounding box center [544, 309] width 419 height 49
drag, startPoint x: 488, startPoint y: 325, endPoint x: 329, endPoint y: 323, distance: 159.0
click at [329, 323] on div "Timing Settings Configure notification timing intervals Delay Initial delay 3 3…" at bounding box center [878, 433] width 1155 height 778
type input "6"
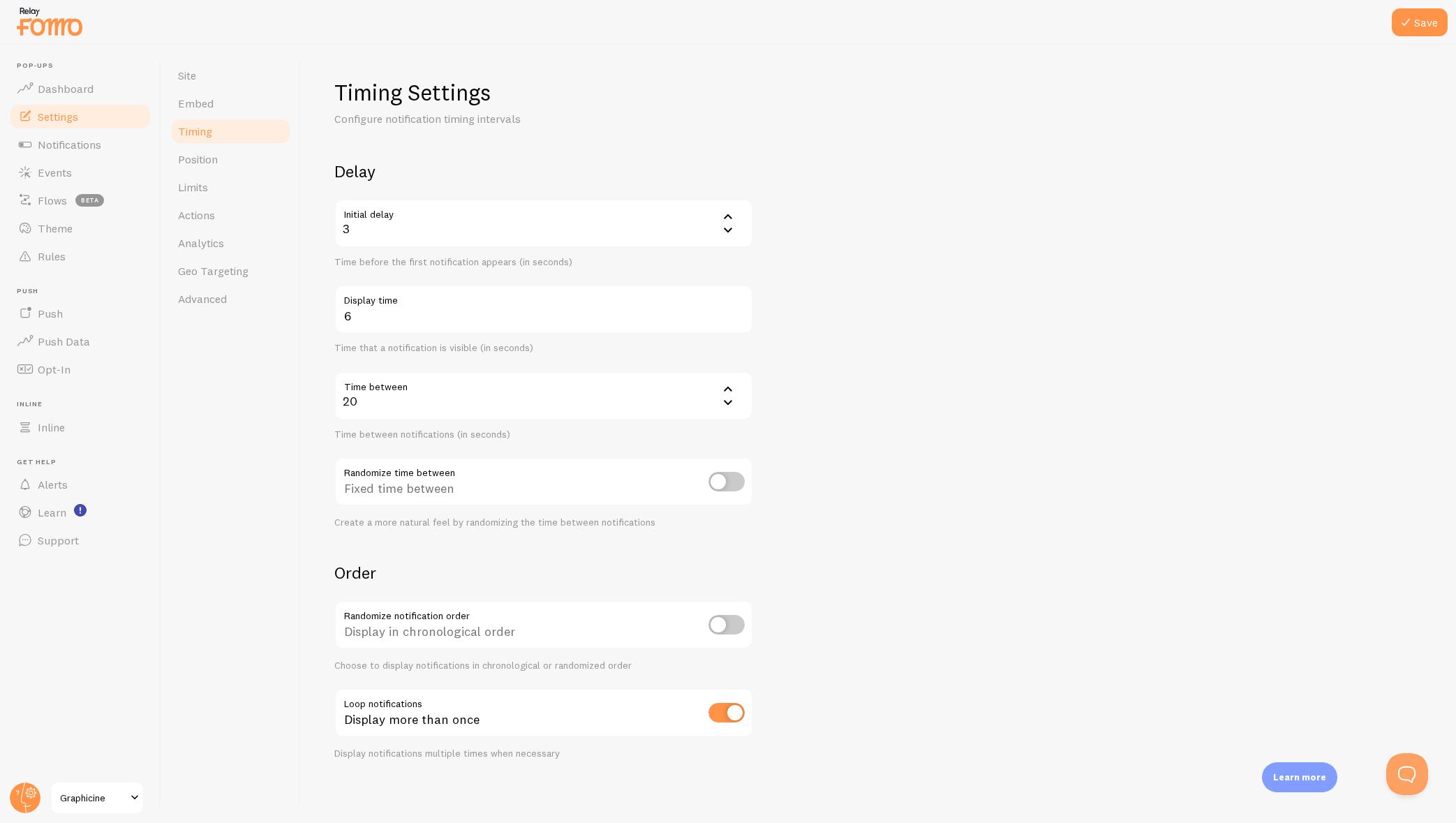
click at [1219, 281] on form "Delay Initial delay 3 3 1 2 3 4 5 Time before the first notification appears (i…" at bounding box center [879, 460] width 1088 height 599
click at [1431, 24] on button "Save" at bounding box center [1420, 22] width 56 height 28
click at [724, 713] on input "checkbox" at bounding box center [726, 709] width 36 height 19
checkbox input "false"
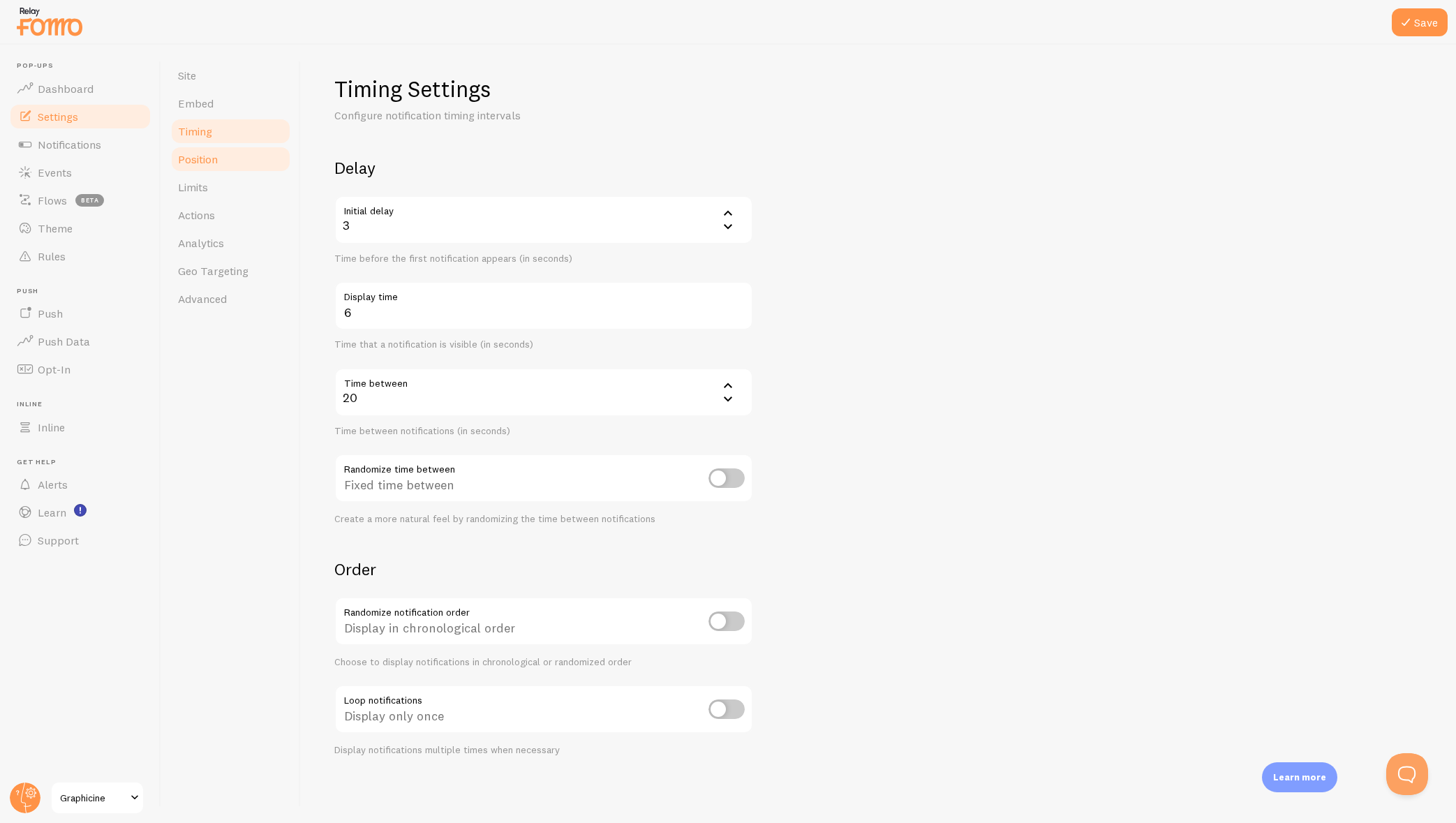
click at [206, 159] on span "Position" at bounding box center [198, 159] width 40 height 14
click at [1418, 30] on button "Save" at bounding box center [1420, 22] width 56 height 28
click at [187, 161] on span "Position" at bounding box center [198, 159] width 40 height 14
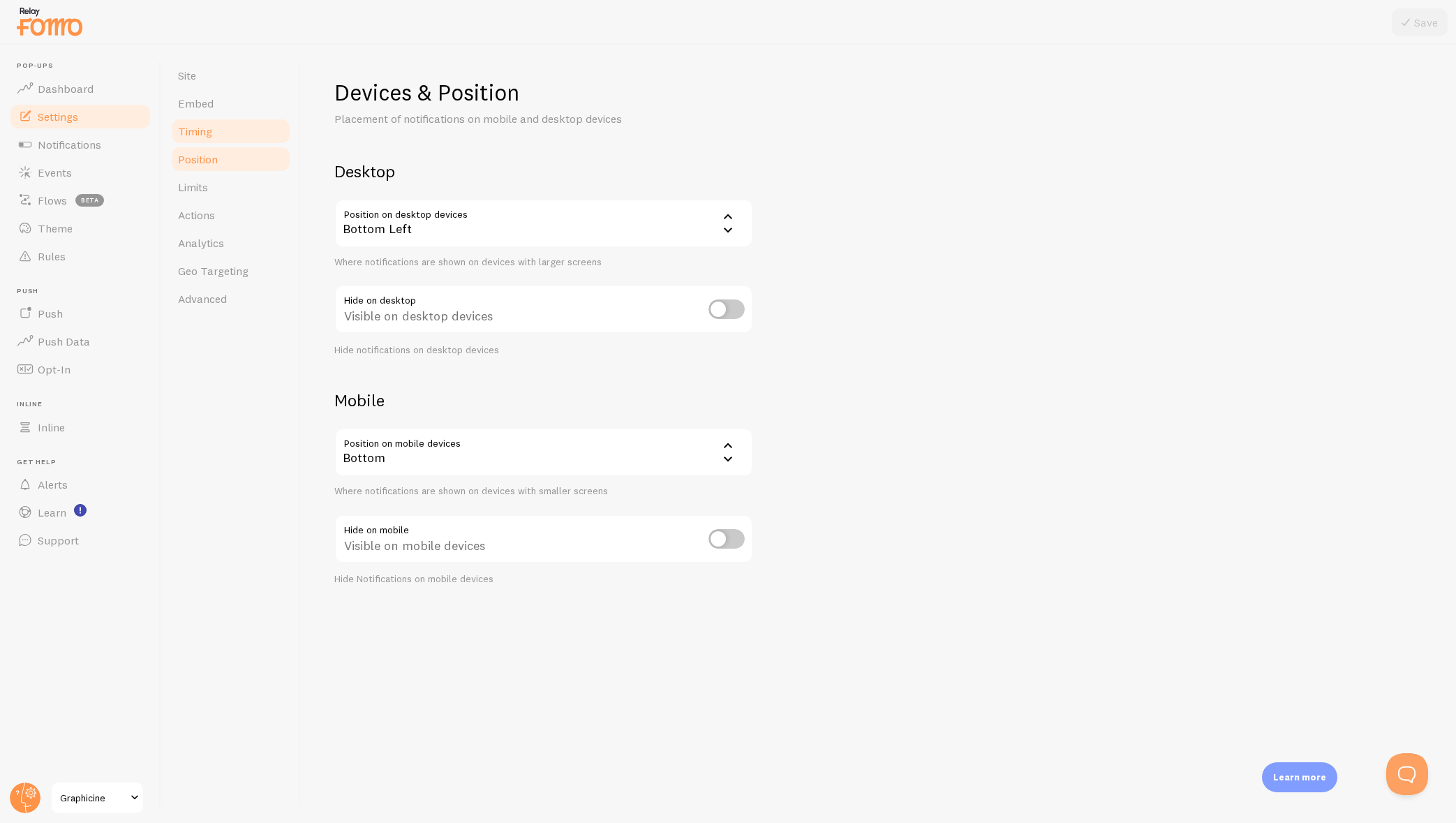
click at [200, 125] on span "Timing" at bounding box center [195, 131] width 34 height 14
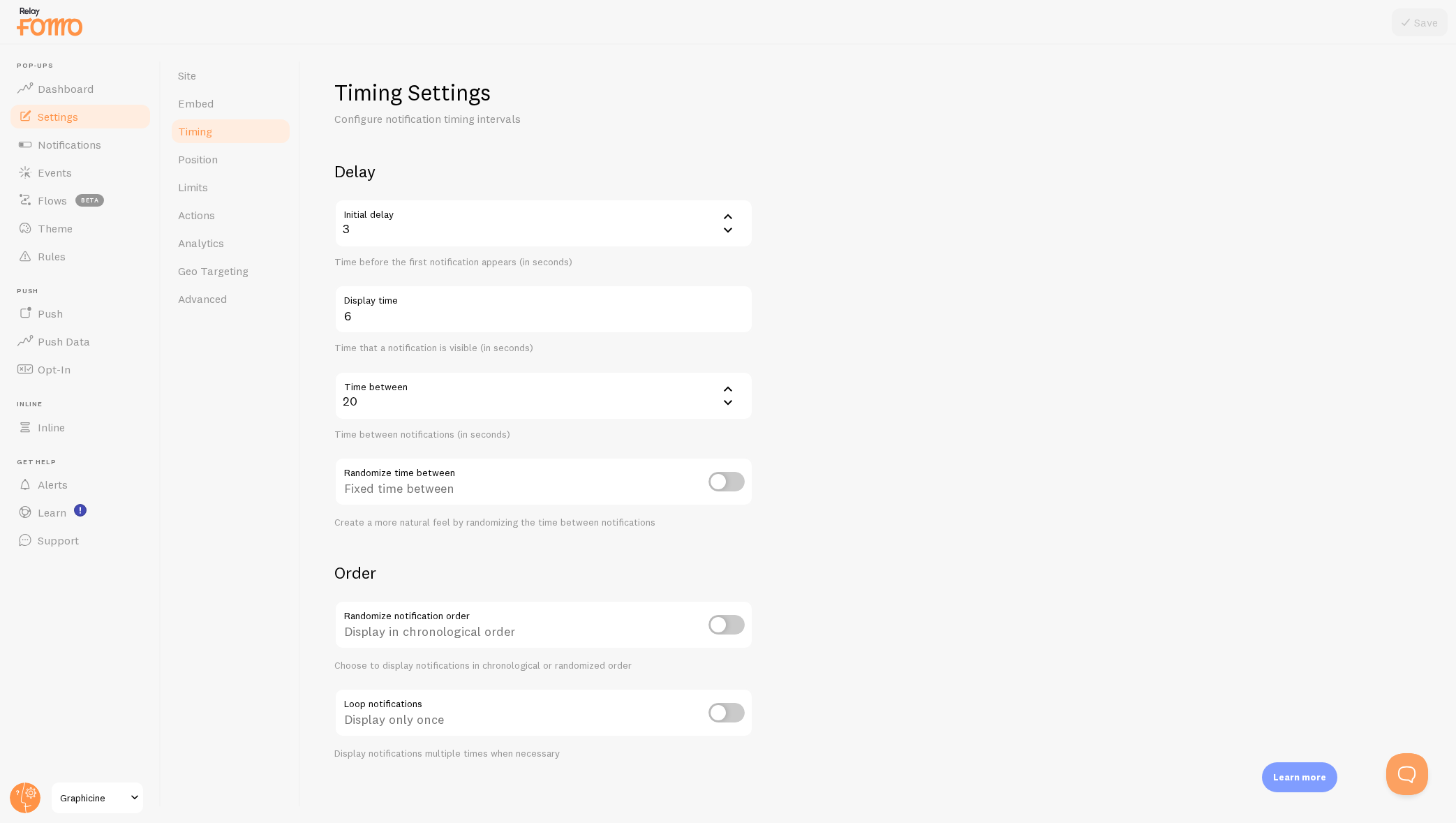
click at [388, 230] on div "3" at bounding box center [544, 223] width 419 height 49
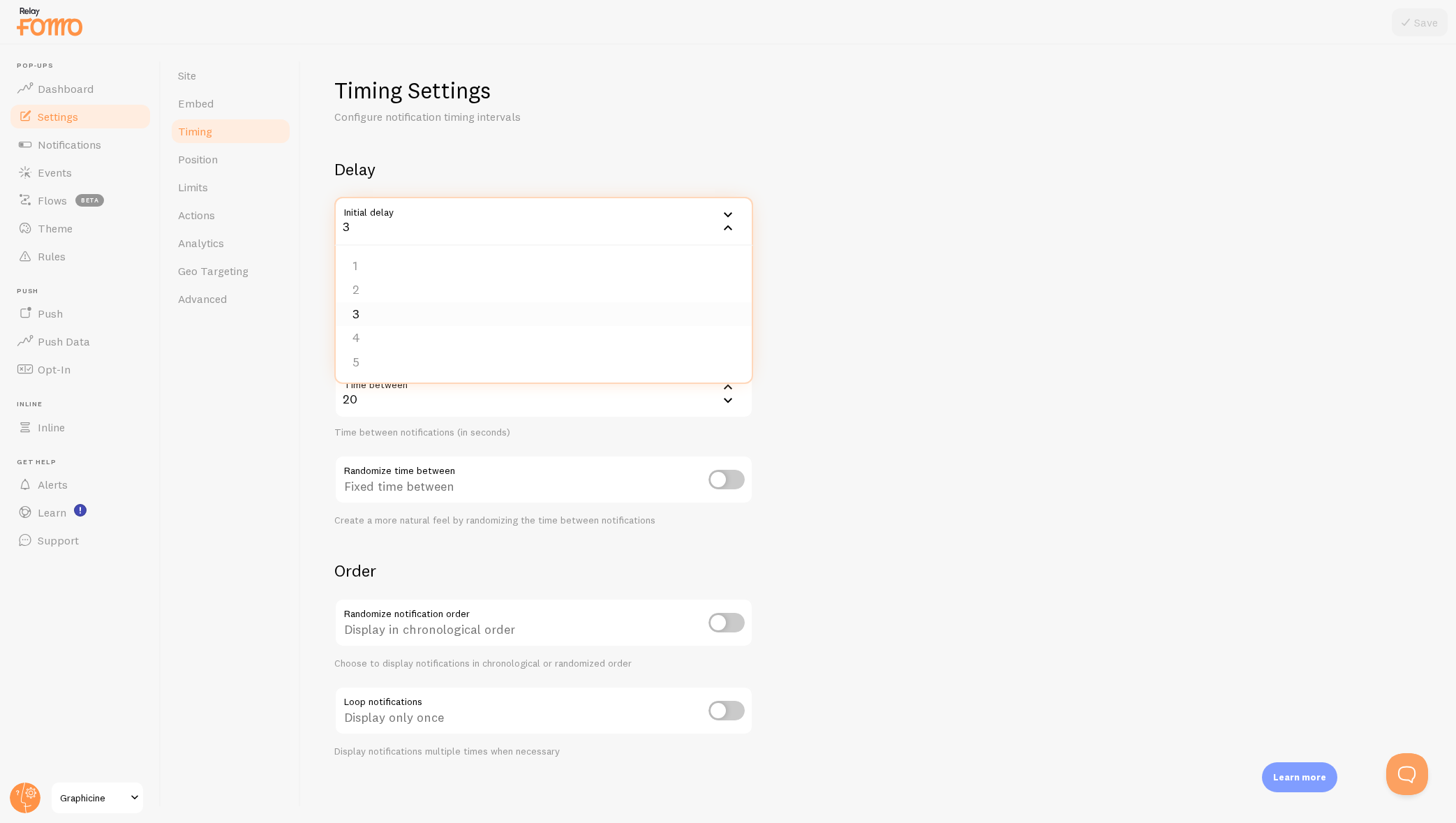
scroll to position [3, 0]
click at [359, 331] on li "4" at bounding box center [543, 336] width 416 height 25
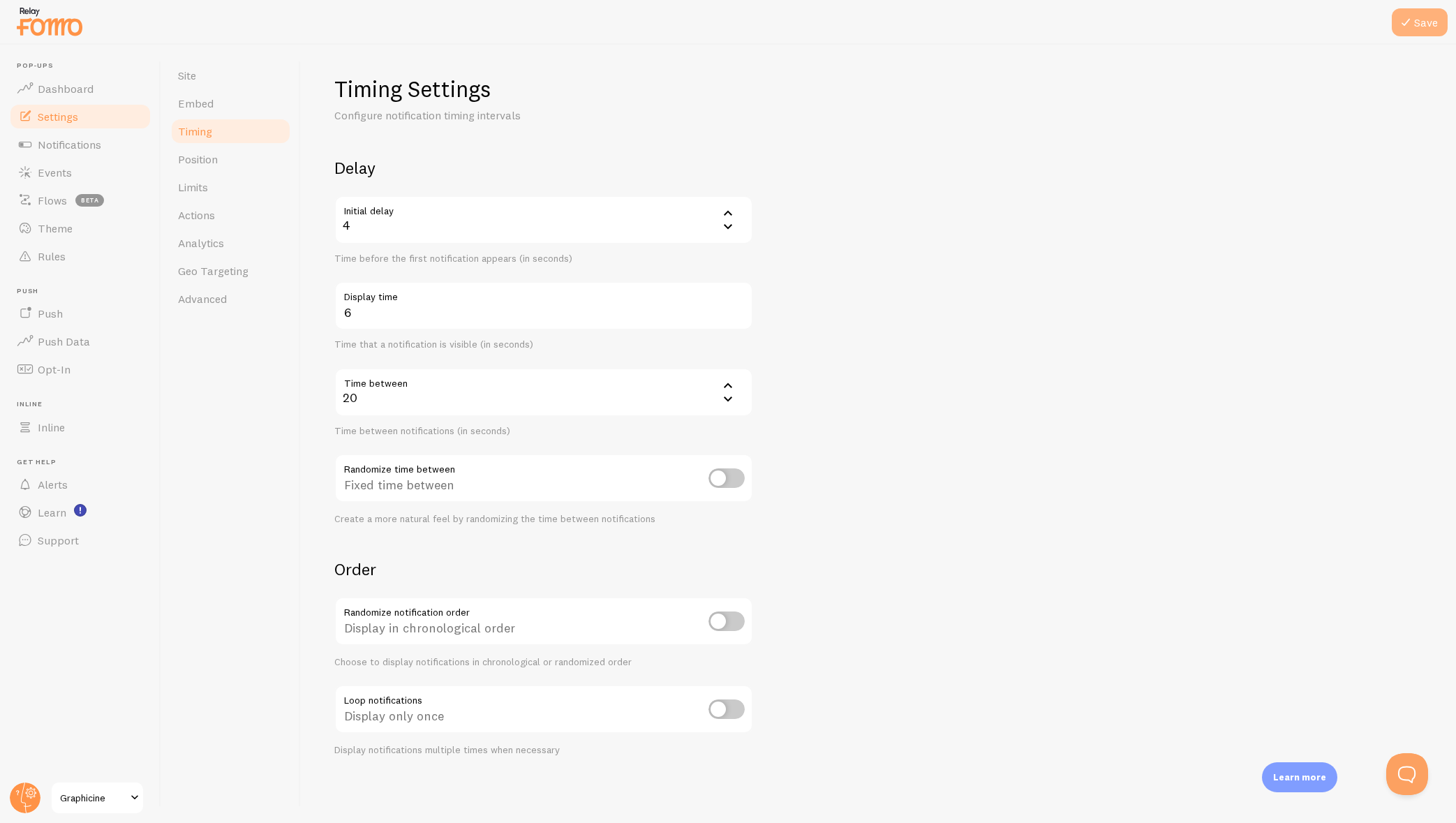
click at [1435, 24] on button "Save" at bounding box center [1420, 22] width 56 height 28
click at [373, 395] on div "20" at bounding box center [544, 392] width 419 height 49
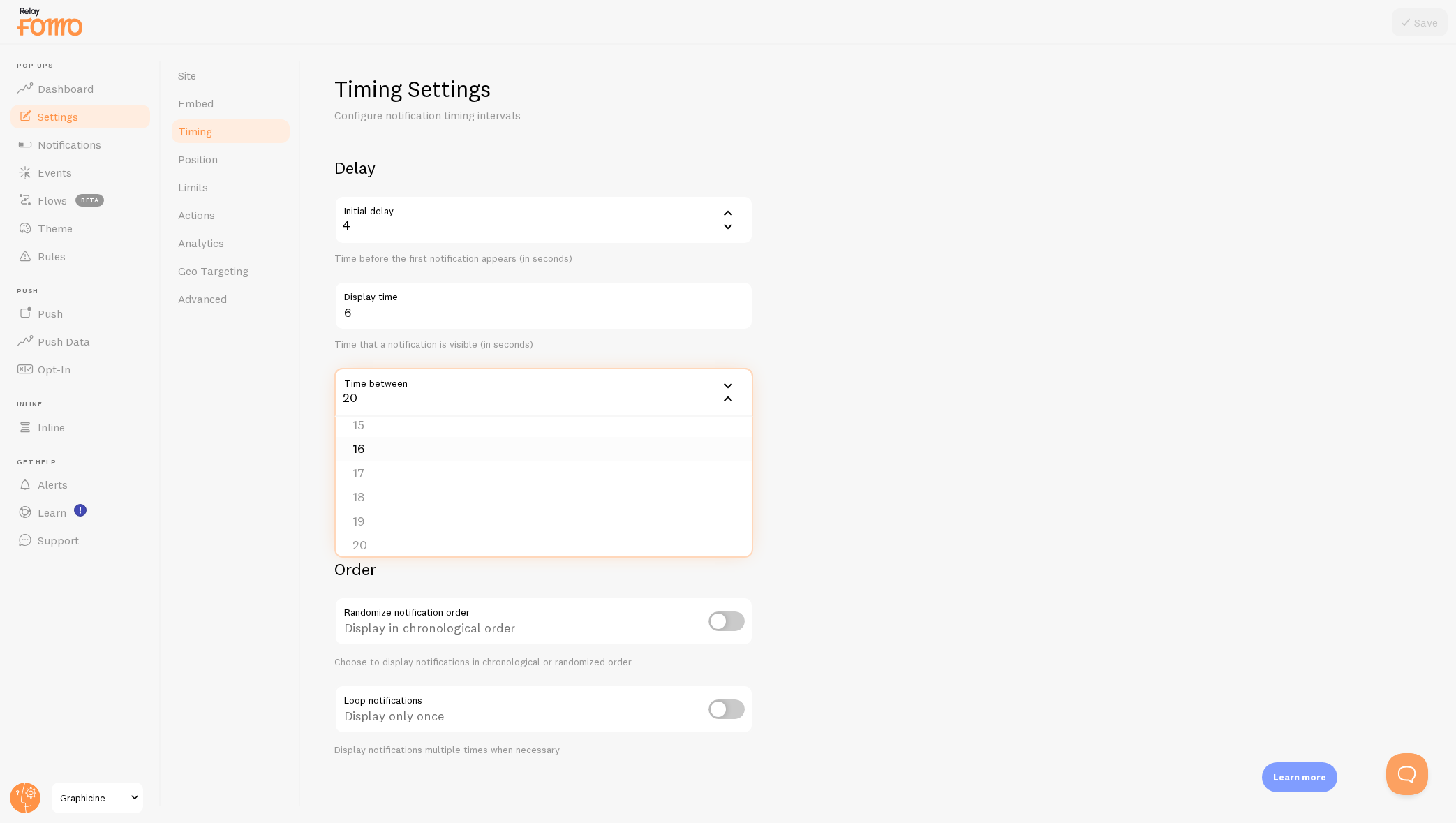
scroll to position [359, 0]
click at [913, 469] on form "Delay Initial delay 4 4 1 2 3 4 5 Time before the first notification appears (i…" at bounding box center [879, 456] width 1088 height 599
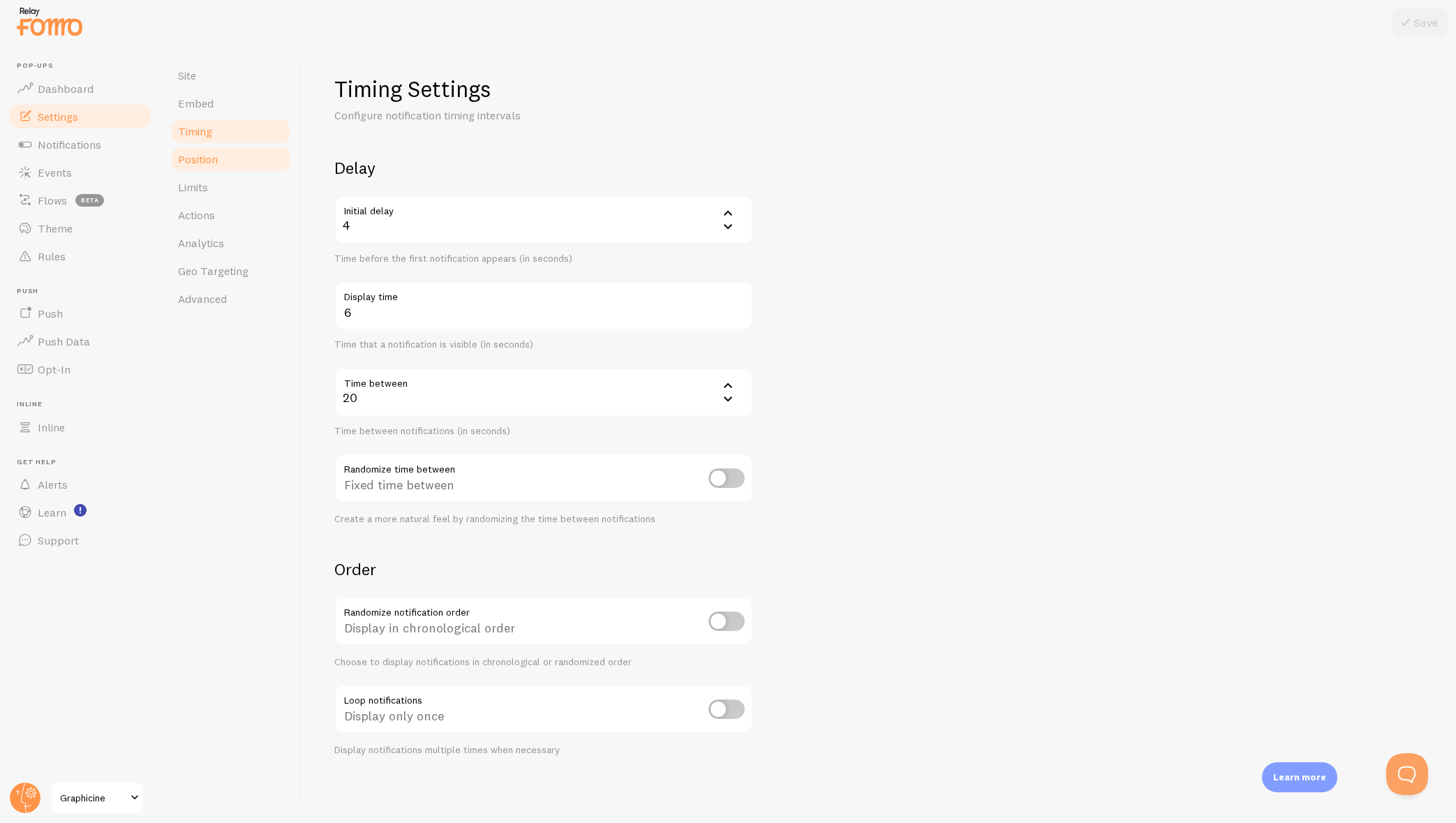
click at [199, 161] on span "Position" at bounding box center [198, 159] width 40 height 14
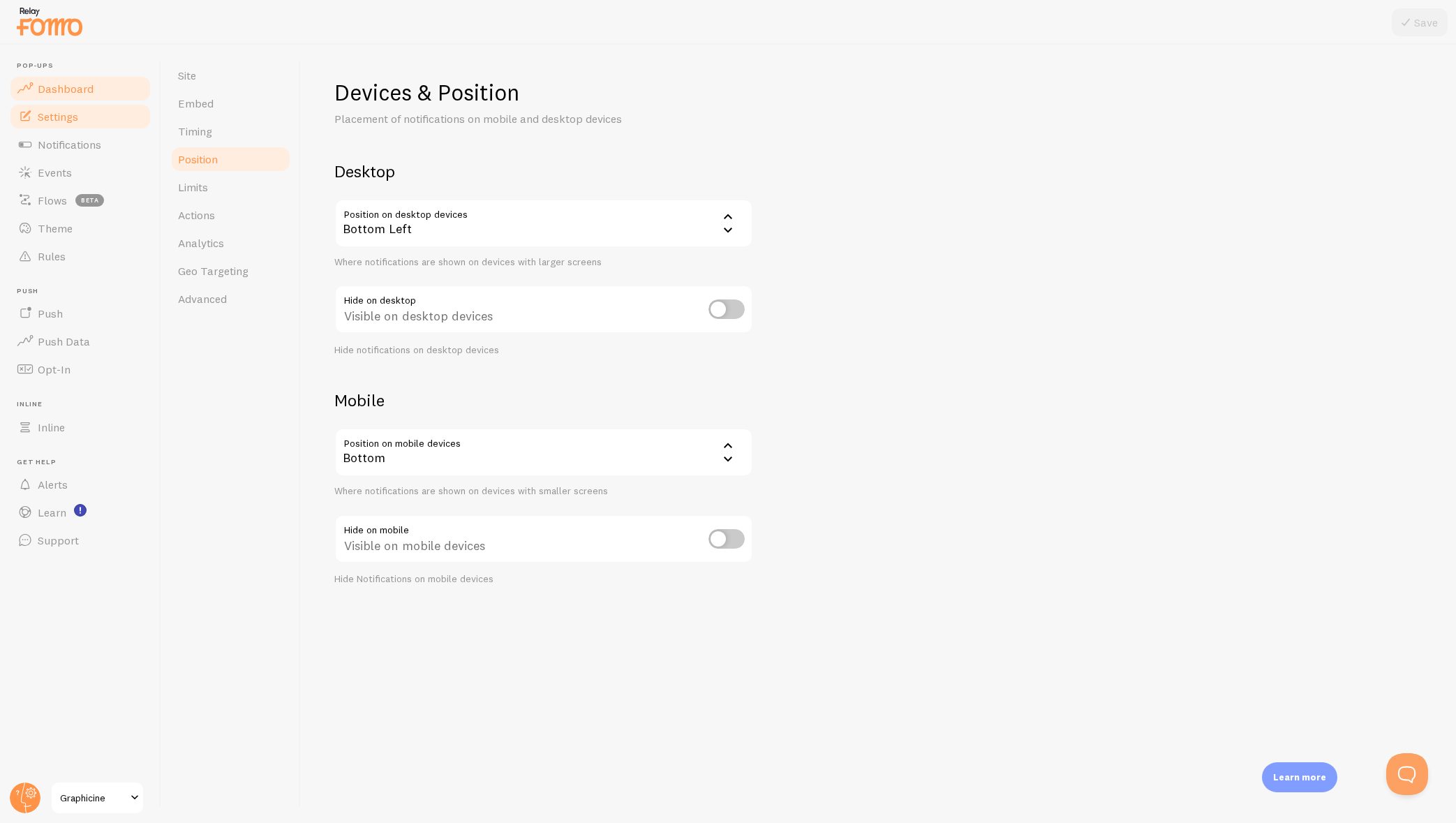
click at [47, 75] on link "Dashboard" at bounding box center [80, 88] width 144 height 28
